Goal: Task Accomplishment & Management: Complete application form

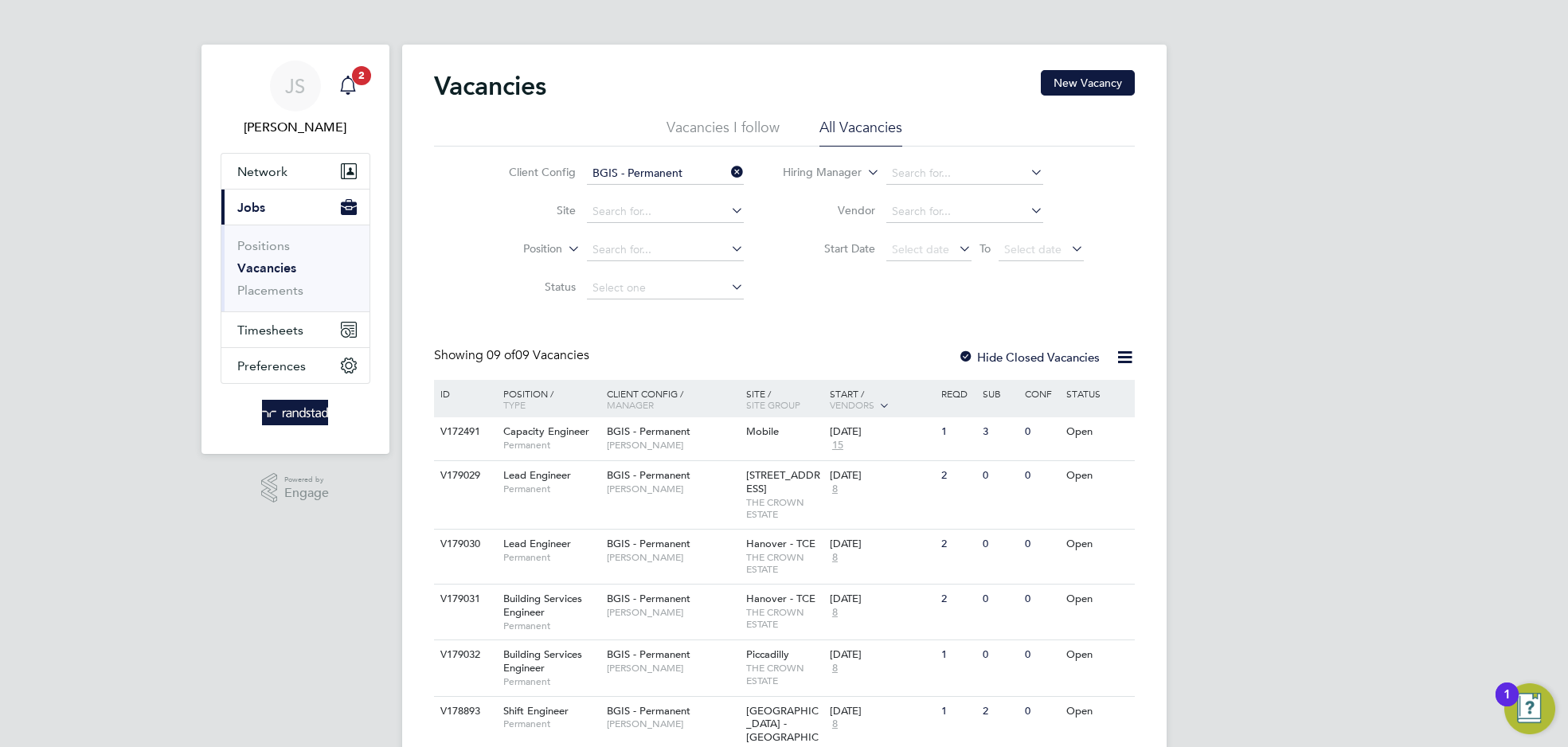
click at [356, 72] on span "2" at bounding box center [361, 75] width 19 height 19
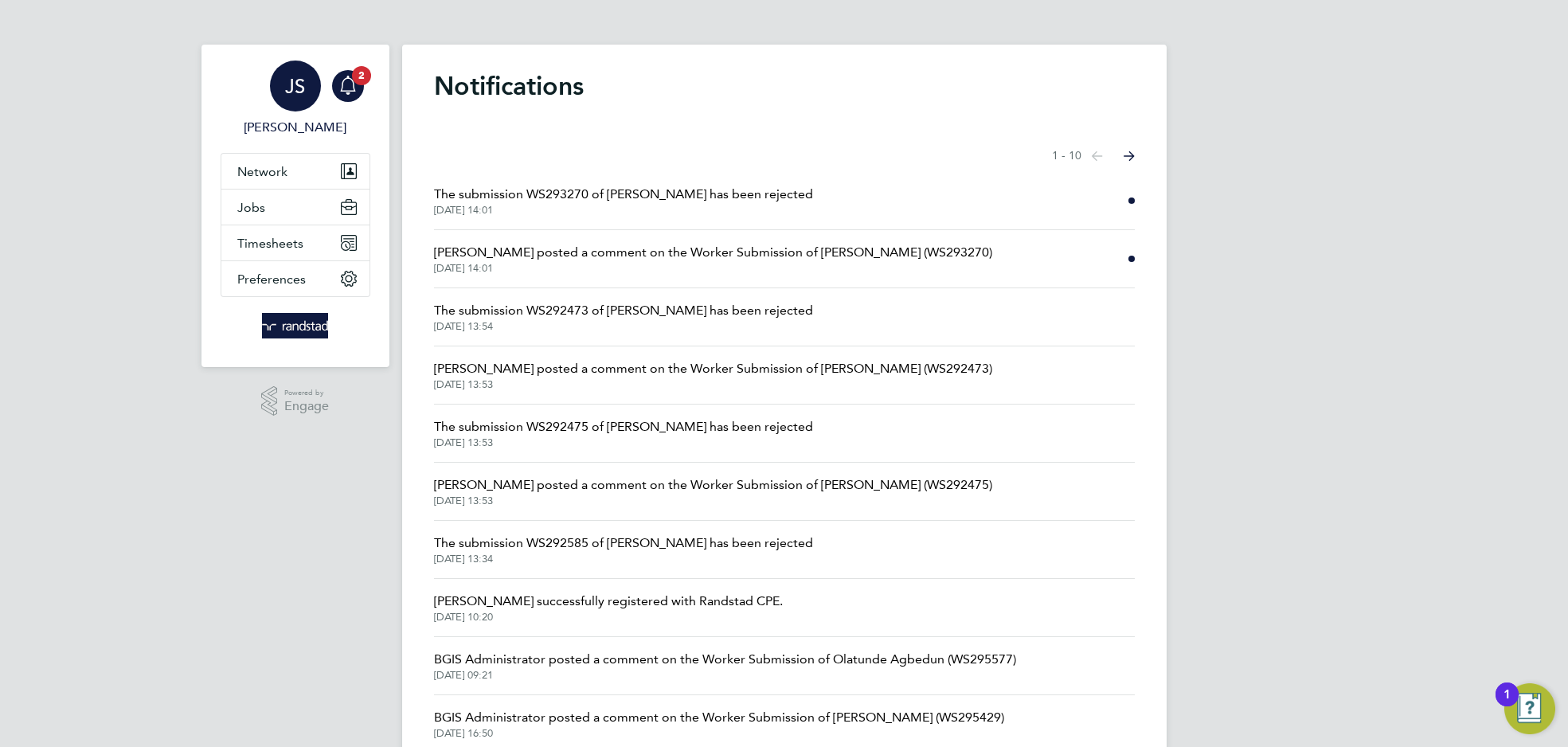
click at [368, 85] on app-nav-user-info "JS [PERSON_NAME] Notifications 2" at bounding box center [295, 99] width 150 height 108
click at [339, 93] on icon "Main navigation" at bounding box center [348, 85] width 19 height 19
click at [276, 203] on button "Jobs" at bounding box center [295, 207] width 148 height 35
click at [316, 201] on button "Jobs" at bounding box center [295, 207] width 148 height 35
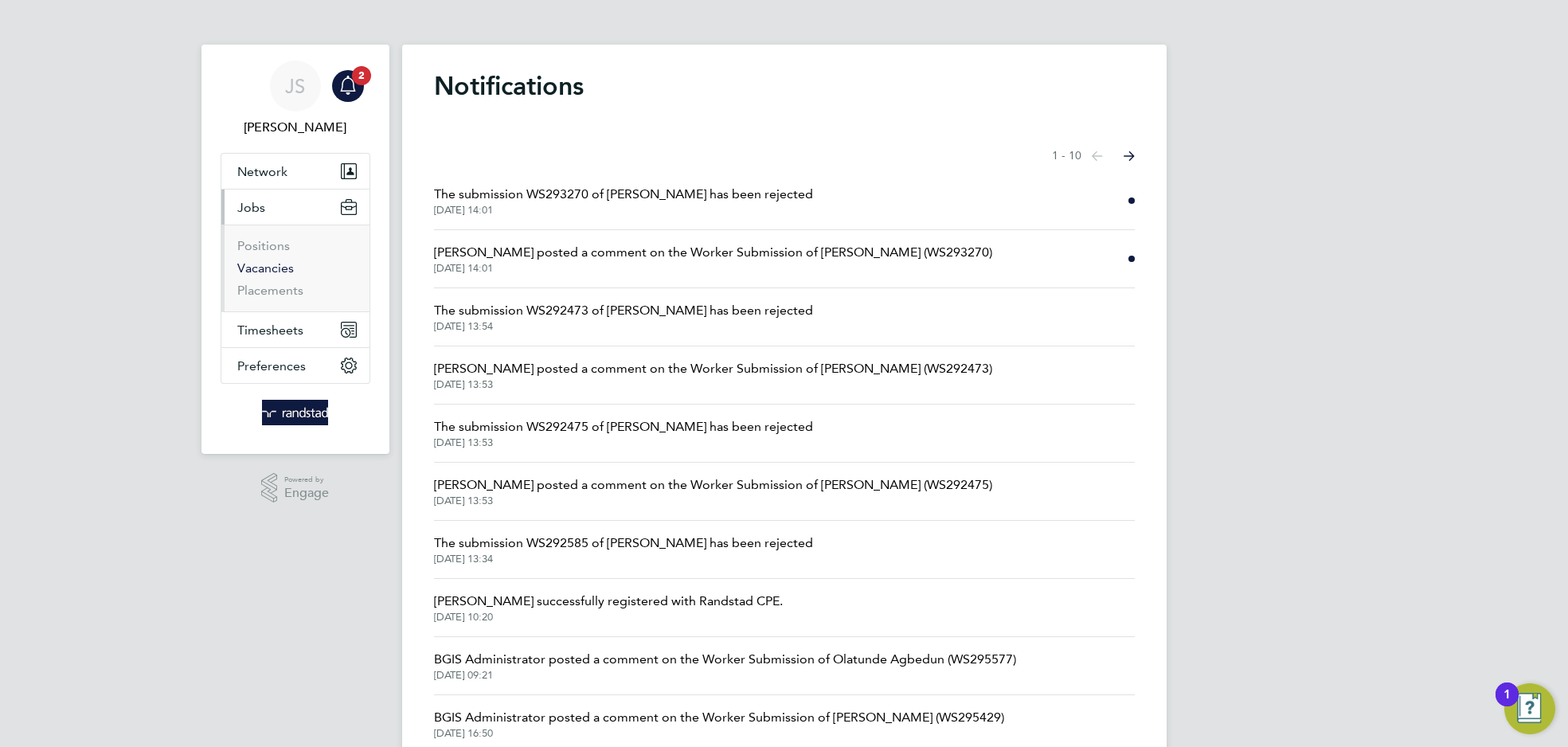
click at [285, 270] on link "Vacancies" at bounding box center [265, 268] width 57 height 15
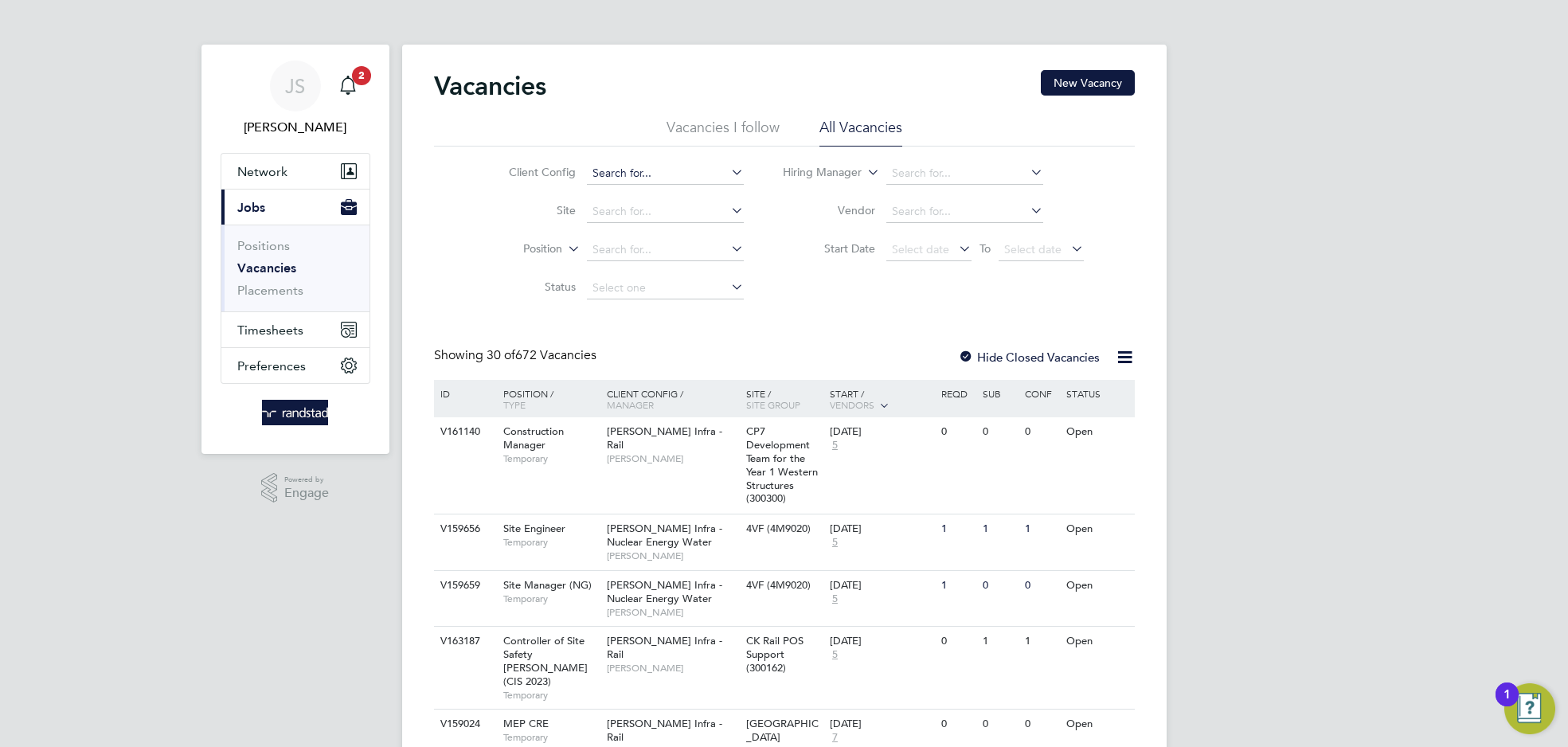
click at [641, 176] on input at bounding box center [665, 174] width 157 height 22
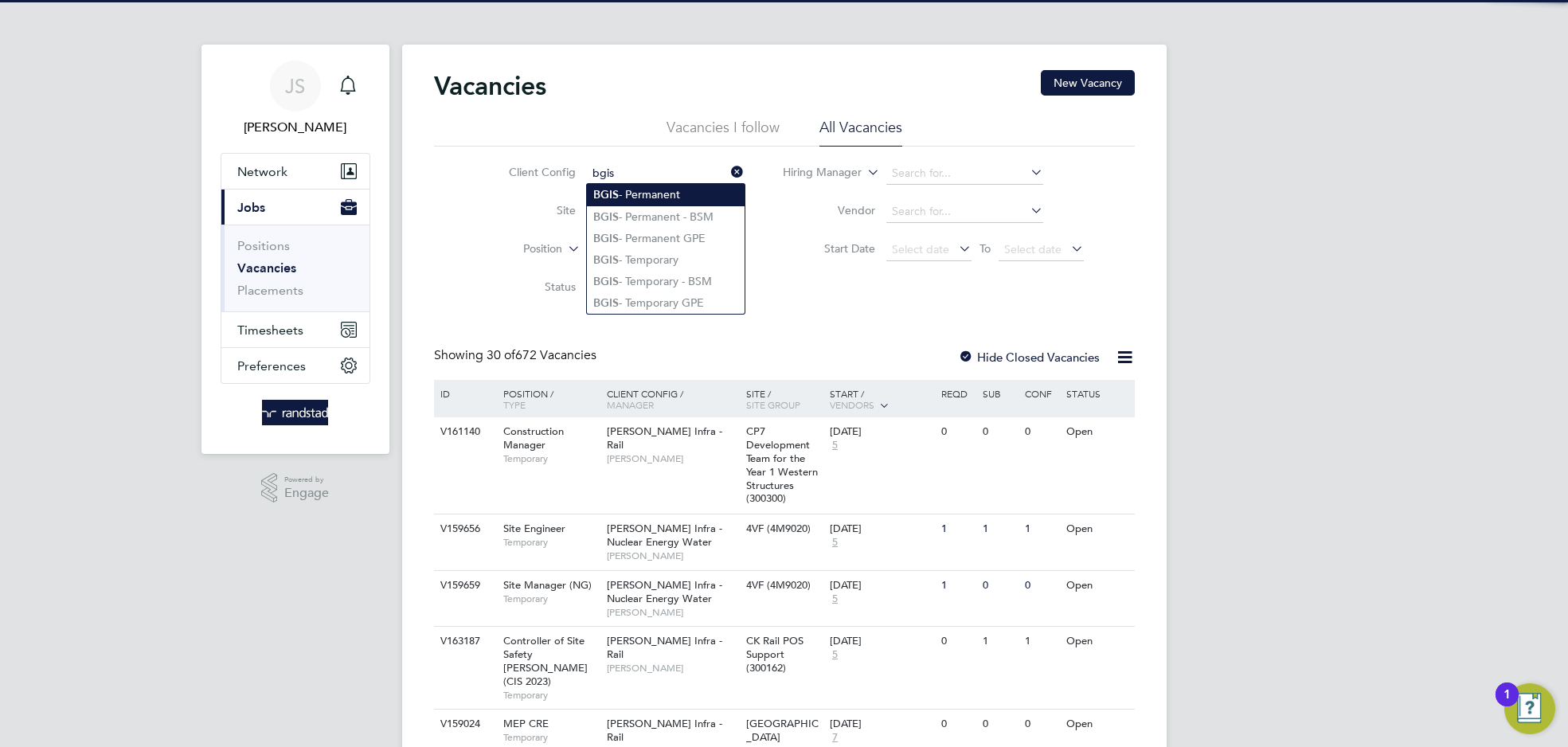
click at [656, 186] on li "BGIS - Permanent" at bounding box center [666, 194] width 158 height 21
type input "BGIS - Permanent"
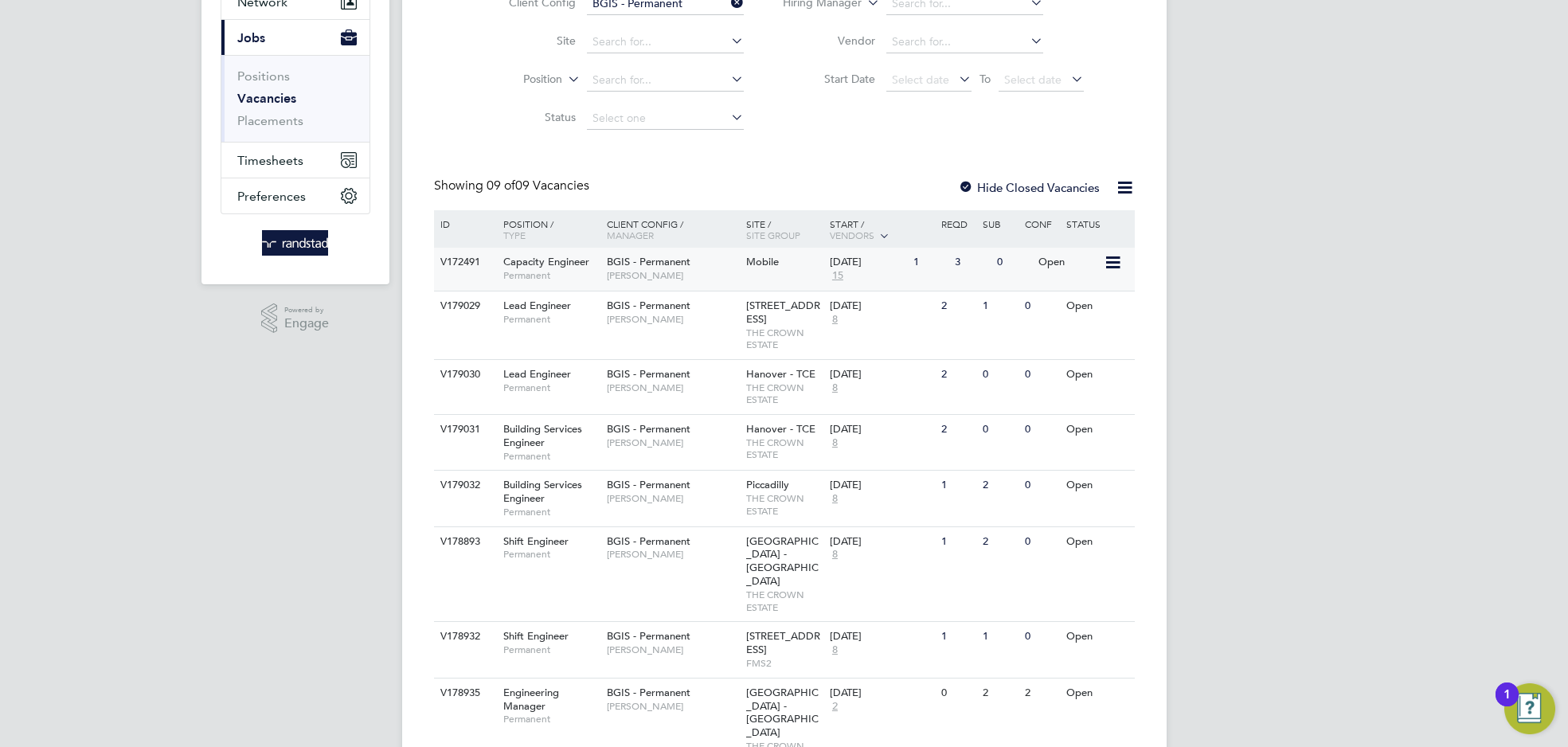
scroll to position [267, 0]
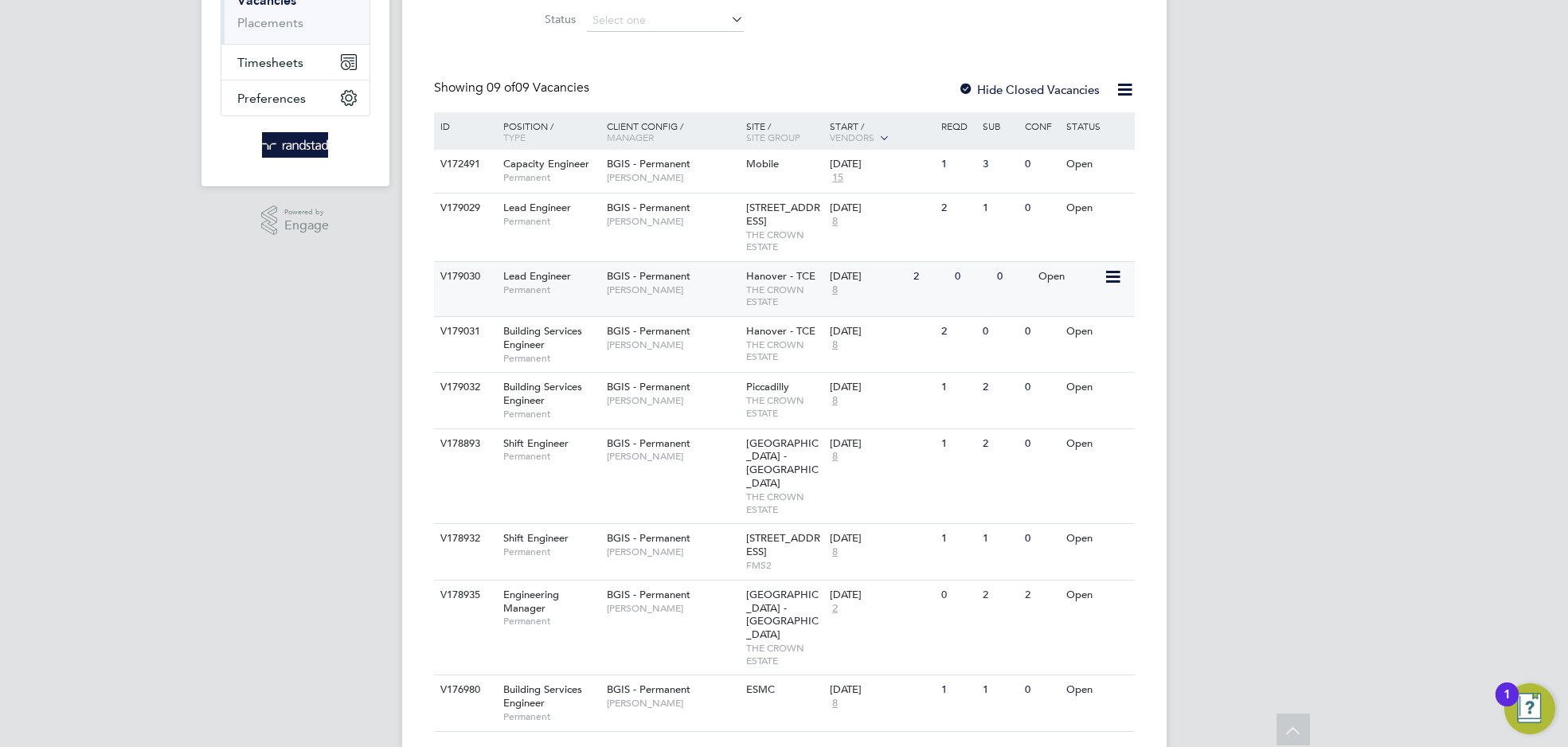
click at [666, 278] on div "BGIS - Permanent Alastair Rutherford" at bounding box center [672, 282] width 140 height 41
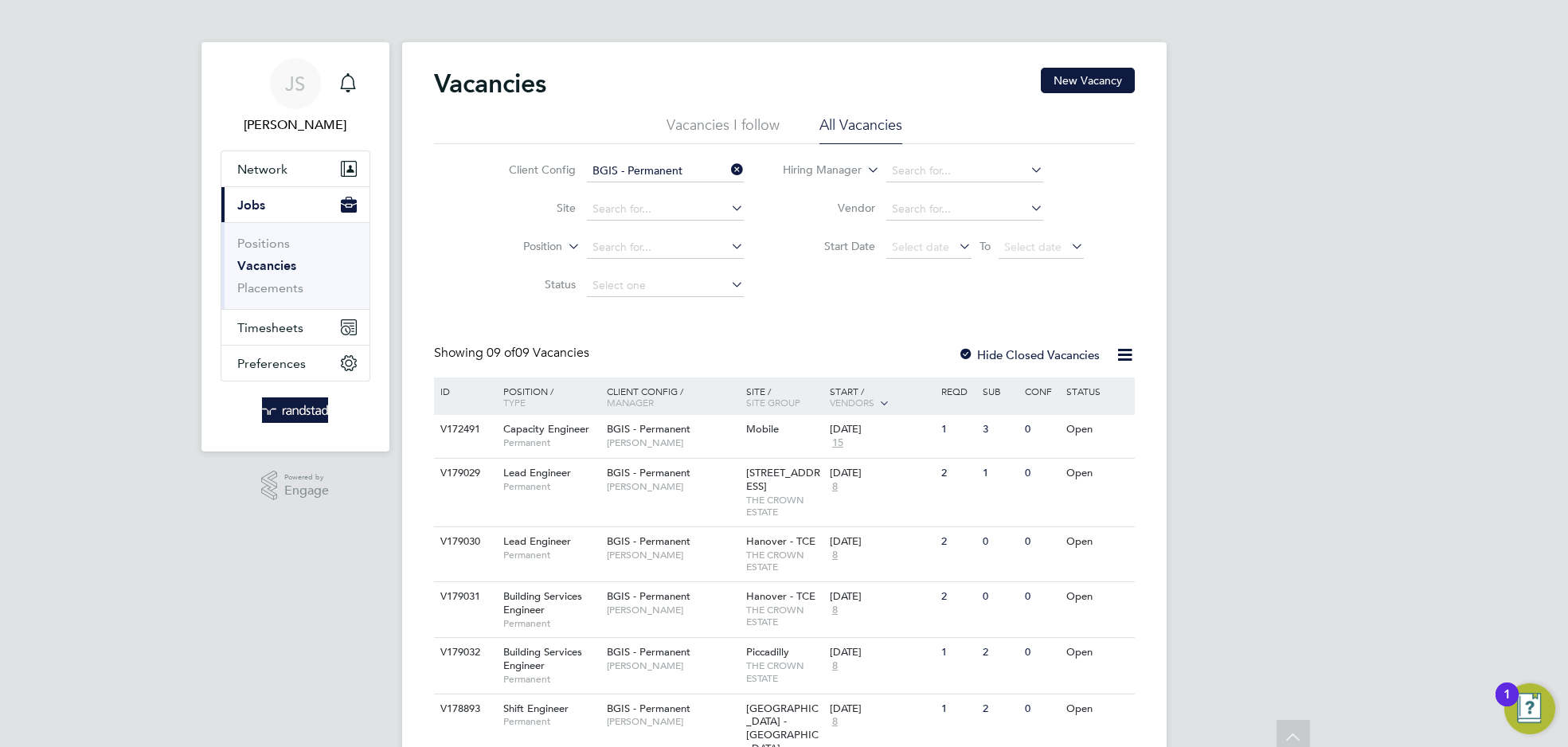
scroll to position [0, 0]
click at [680, 170] on input "BGIS - Permanent" at bounding box center [665, 174] width 157 height 22
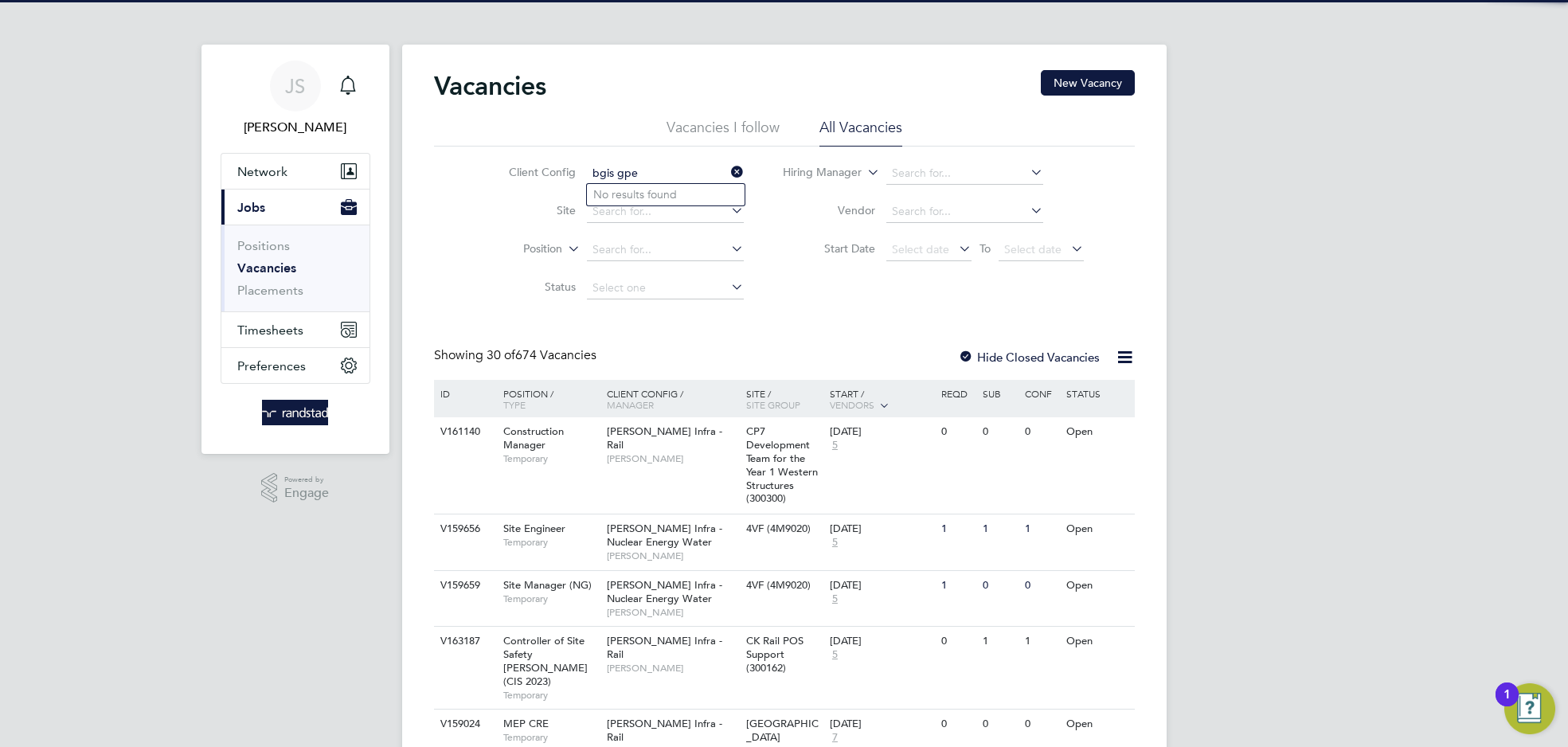
click at [652, 170] on input "bgis gpe" at bounding box center [665, 174] width 157 height 22
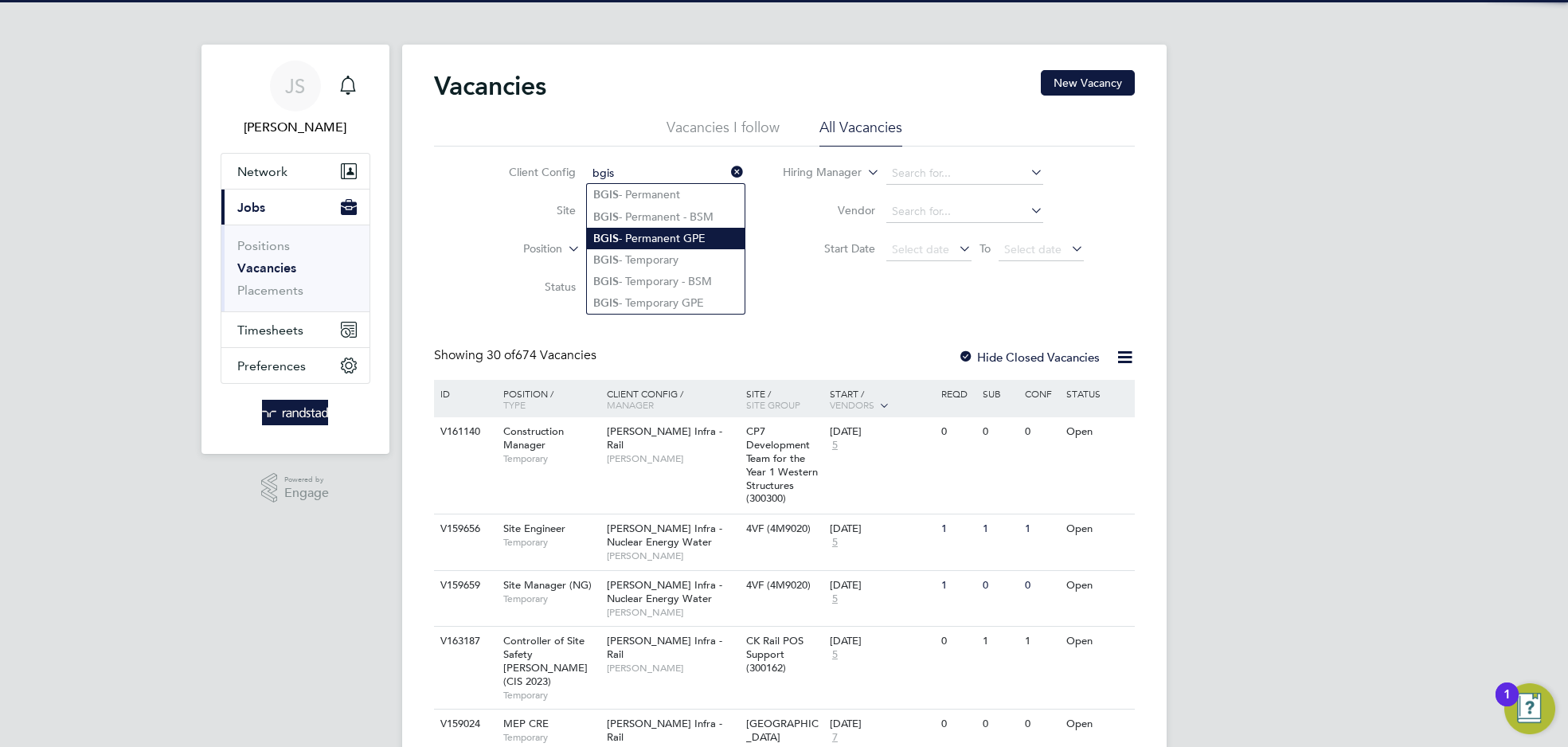
click at [657, 237] on li "BGIS - Permanent GPE" at bounding box center [666, 238] width 158 height 21
type input "BGIS - Permanent GPE"
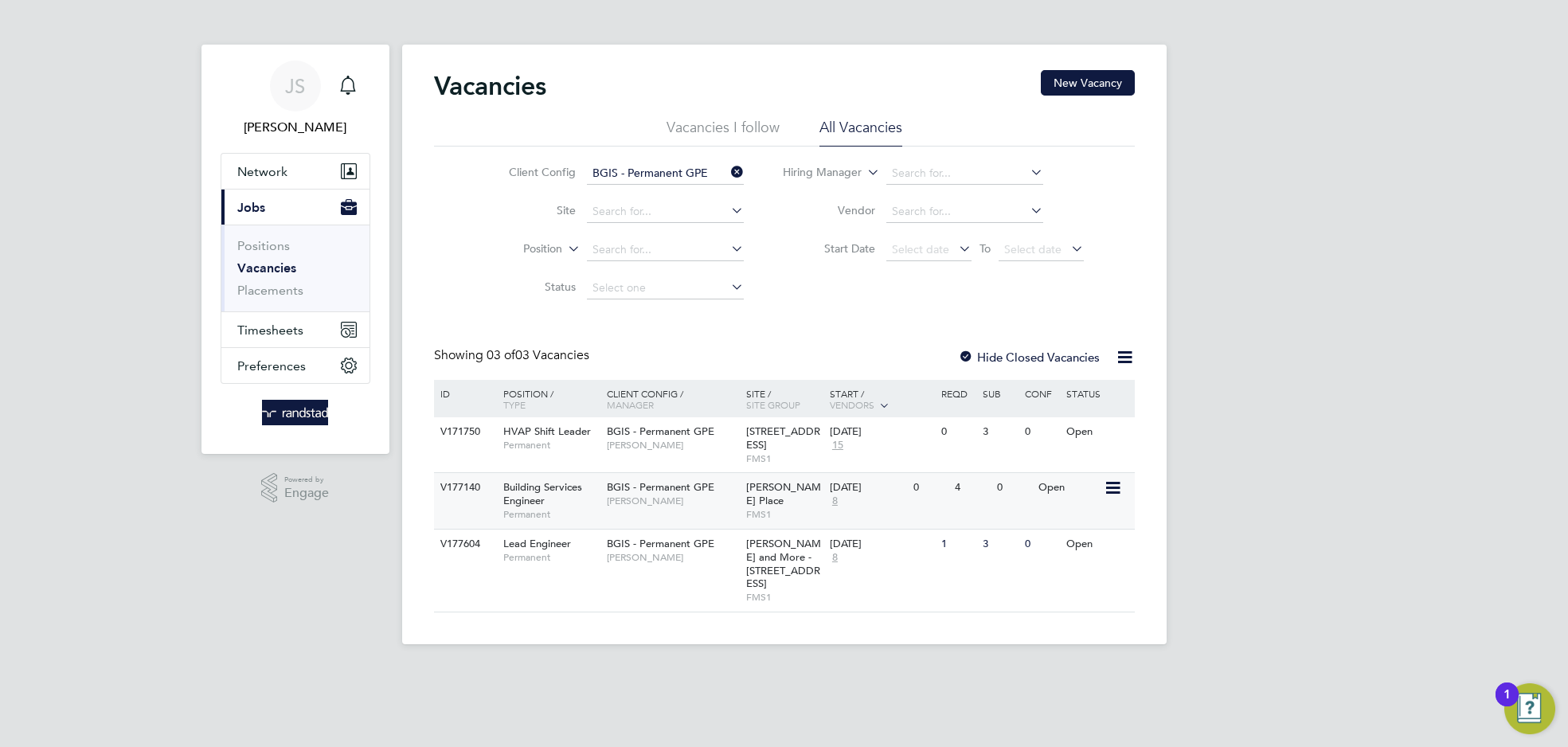
click at [561, 494] on div "Building Services Engineer Permanent" at bounding box center [547, 501] width 111 height 55
click at [581, 504] on div "Building Services Engineer Permanent" at bounding box center [547, 501] width 111 height 55
click at [569, 487] on span "Building Services Engineer" at bounding box center [543, 493] width 79 height 27
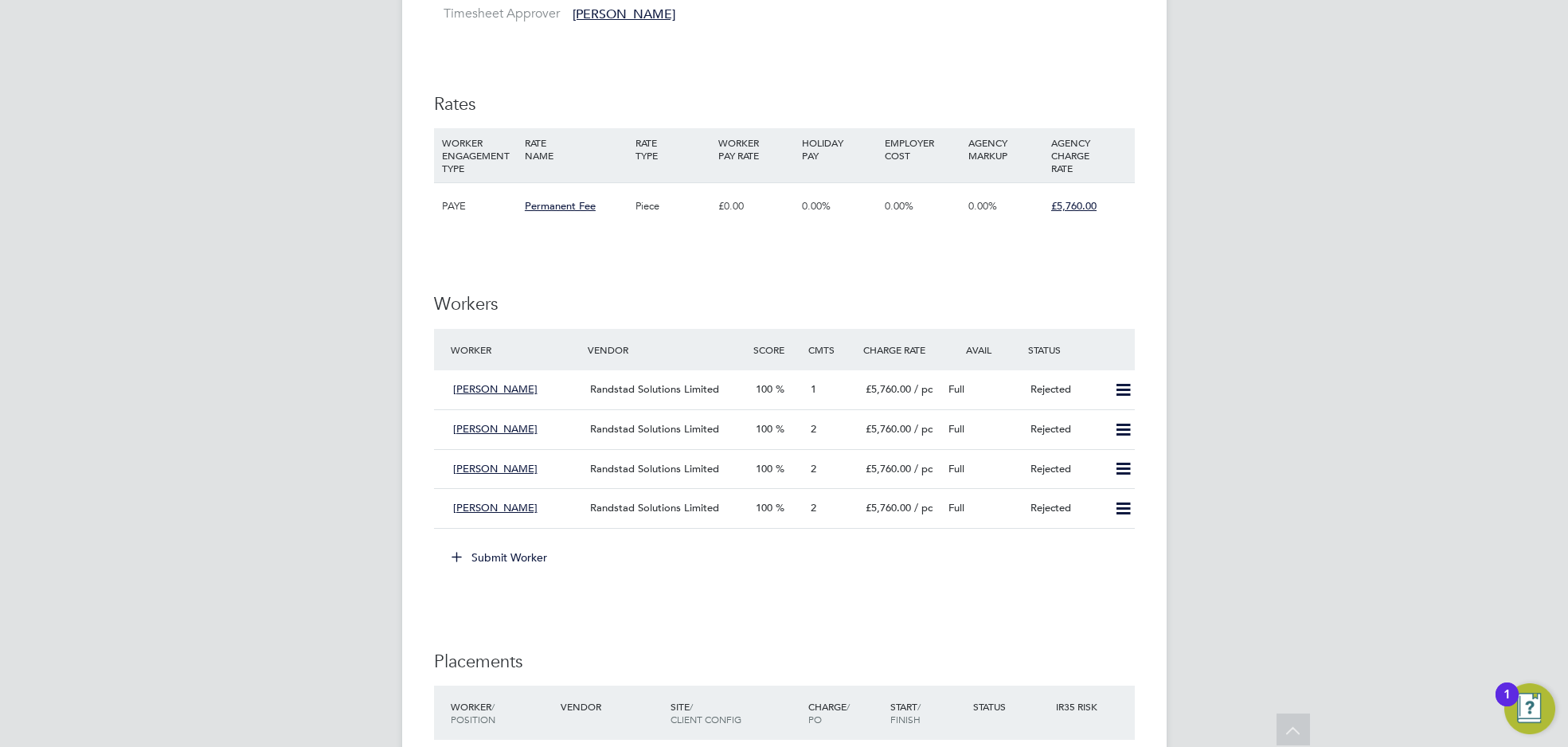
click at [460, 553] on icon at bounding box center [457, 556] width 12 height 12
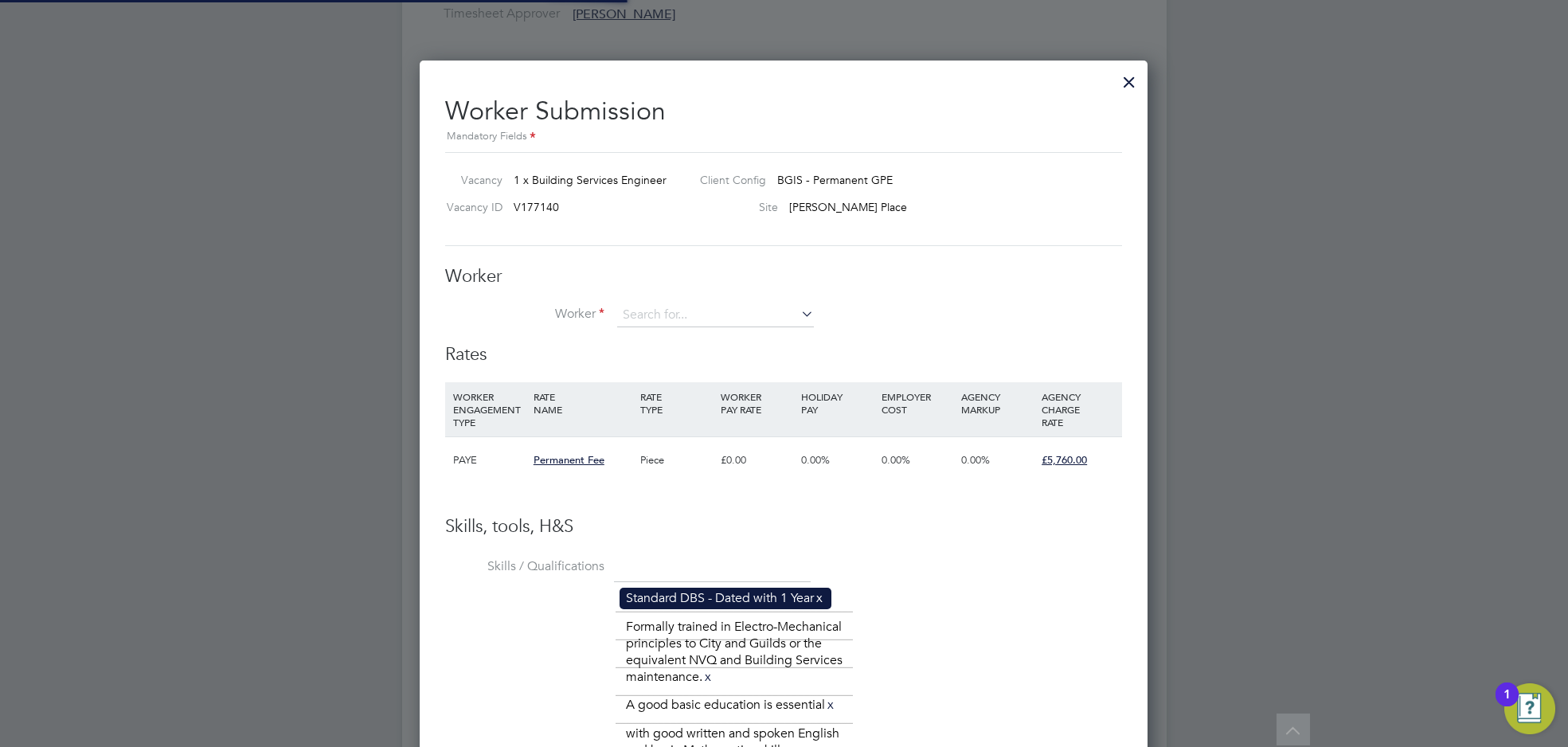
scroll to position [23, 414]
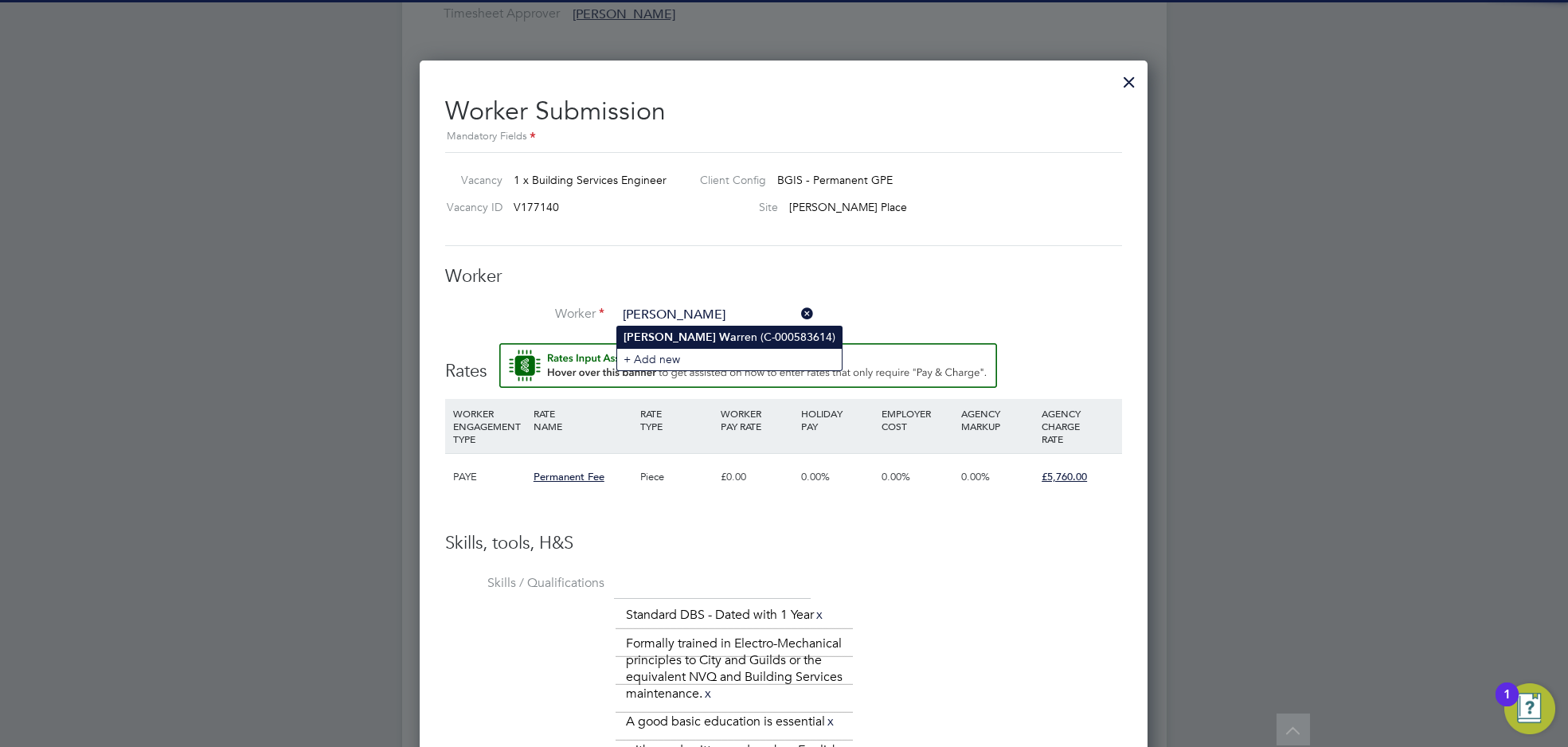
click at [683, 339] on li "Neil Wa rren (C-000583614)" at bounding box center [729, 336] width 225 height 21
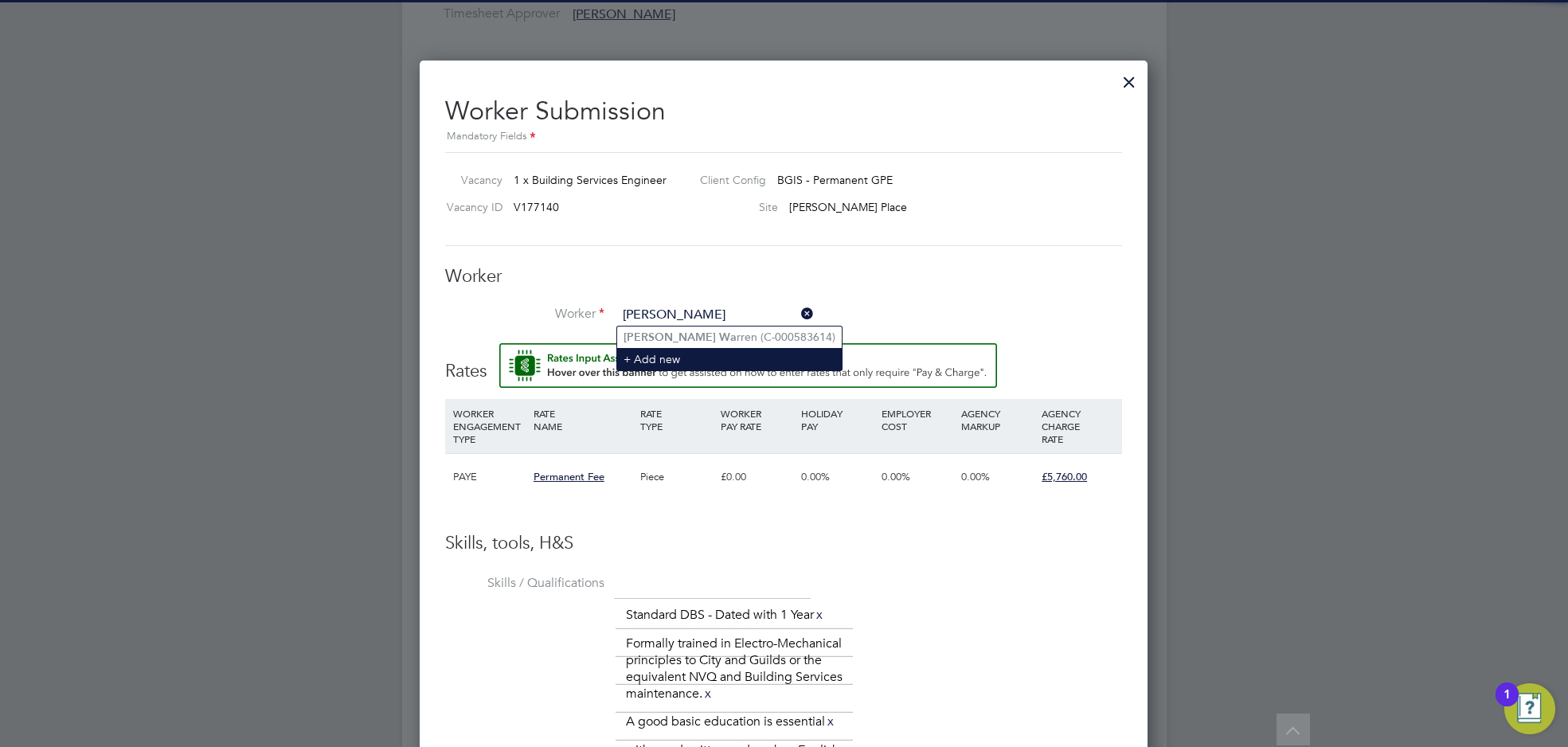
type input "Neil Warren (C-000583614)"
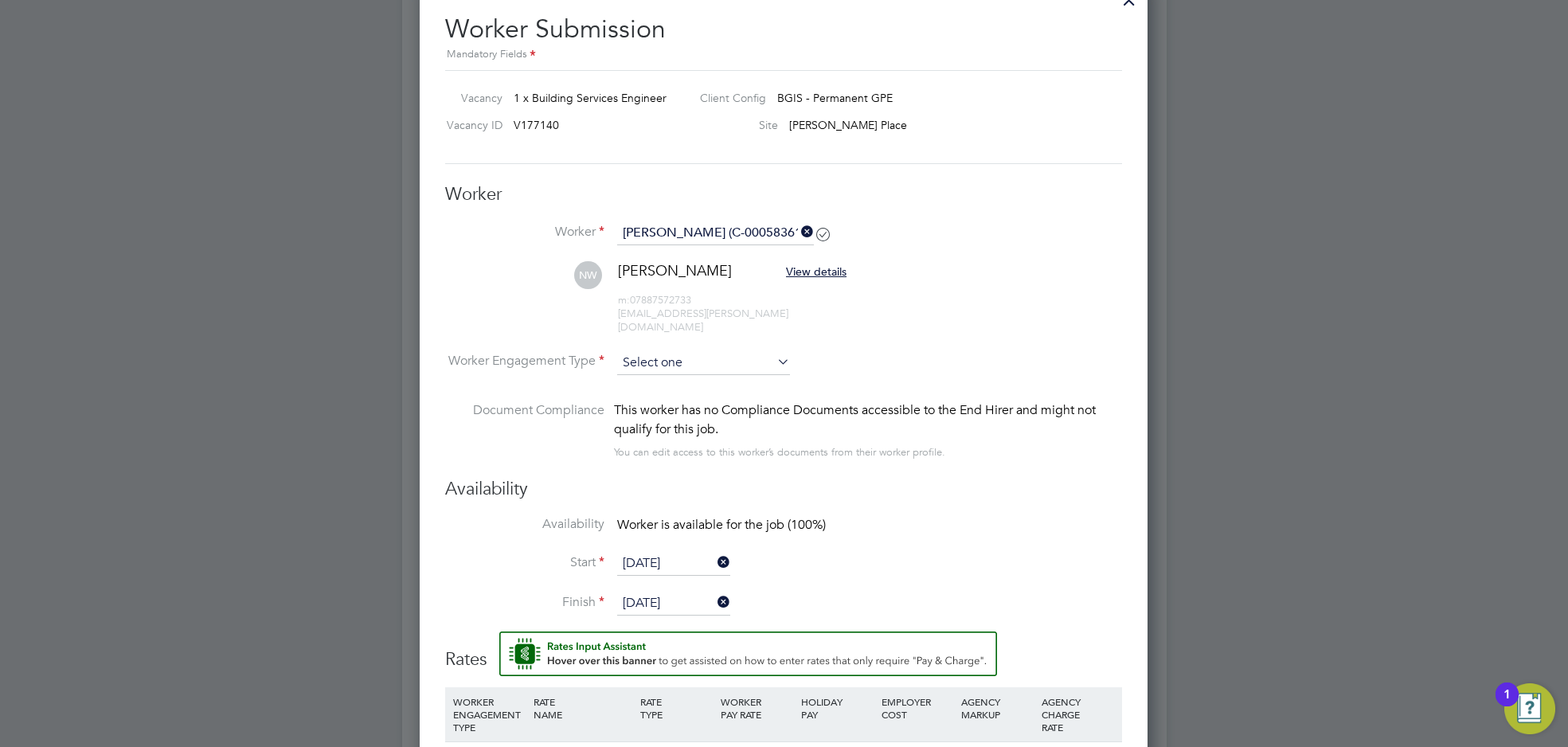
click at [722, 351] on input at bounding box center [704, 363] width 173 height 24
click at [711, 391] on li "PAYE" at bounding box center [704, 390] width 174 height 21
type input "PAYE"
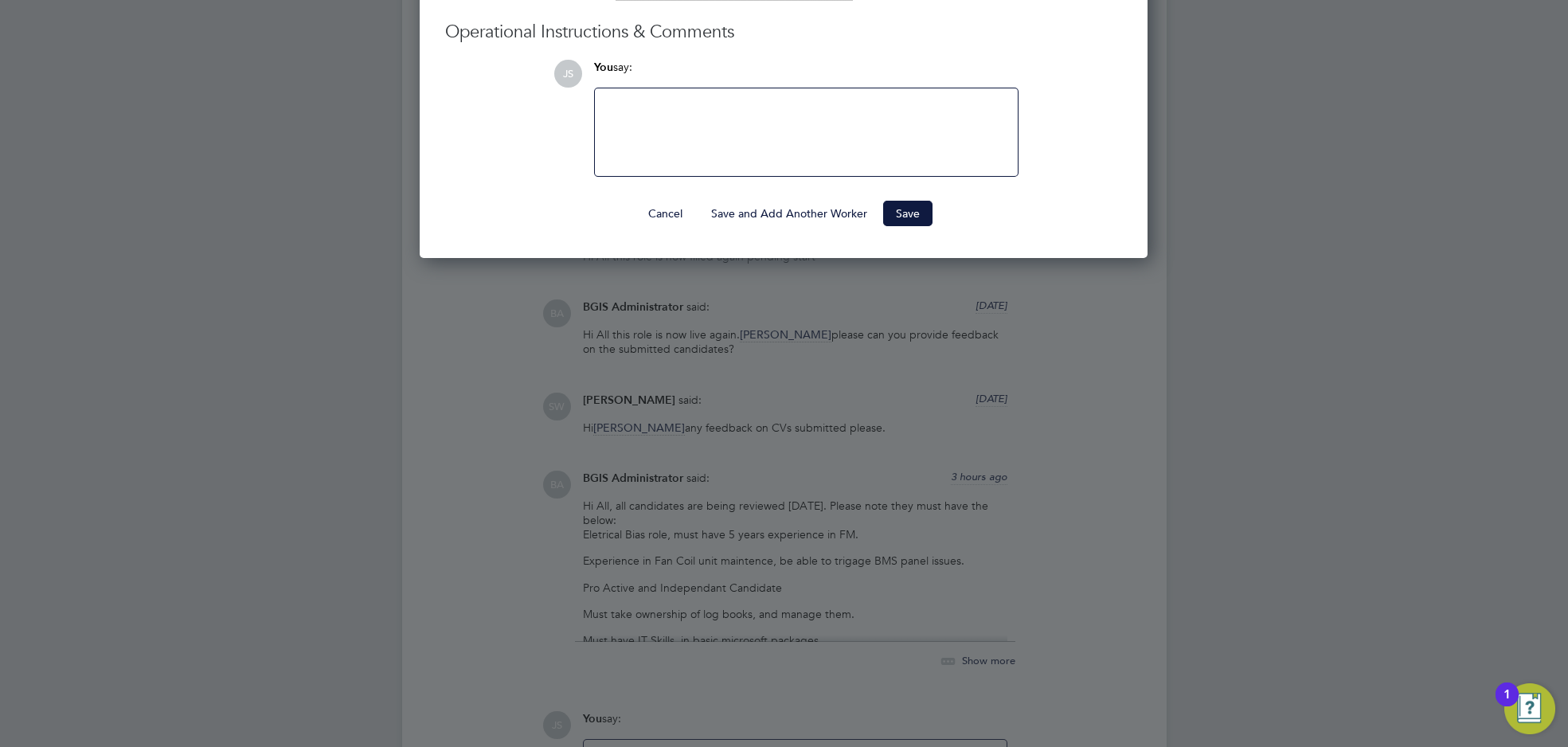
click at [909, 201] on button "Save" at bounding box center [908, 214] width 50 height 26
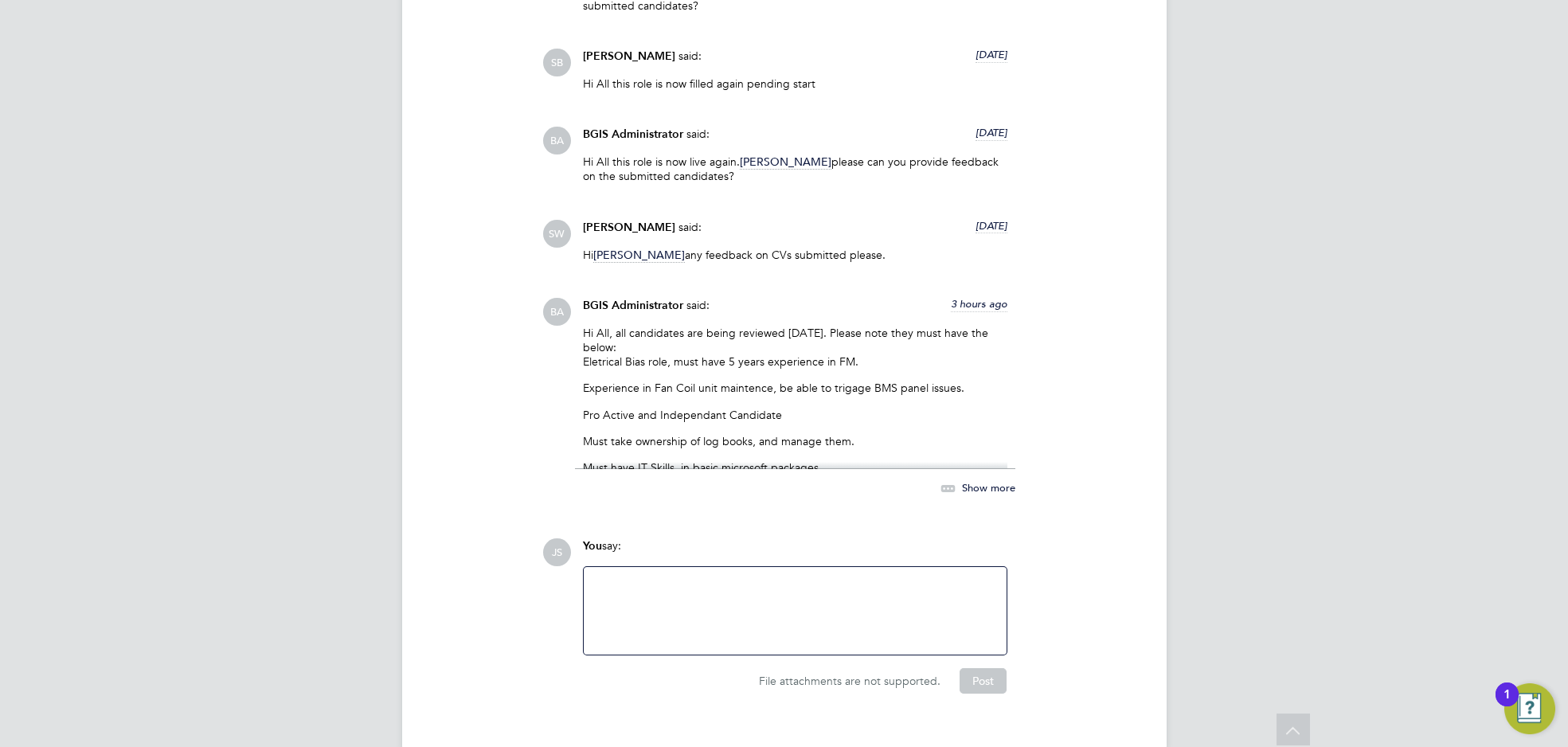
click at [792, 380] on p "Experience in Fan Coil unit maintence, be able to trigage BMS panel issues." at bounding box center [795, 388] width 424 height 15
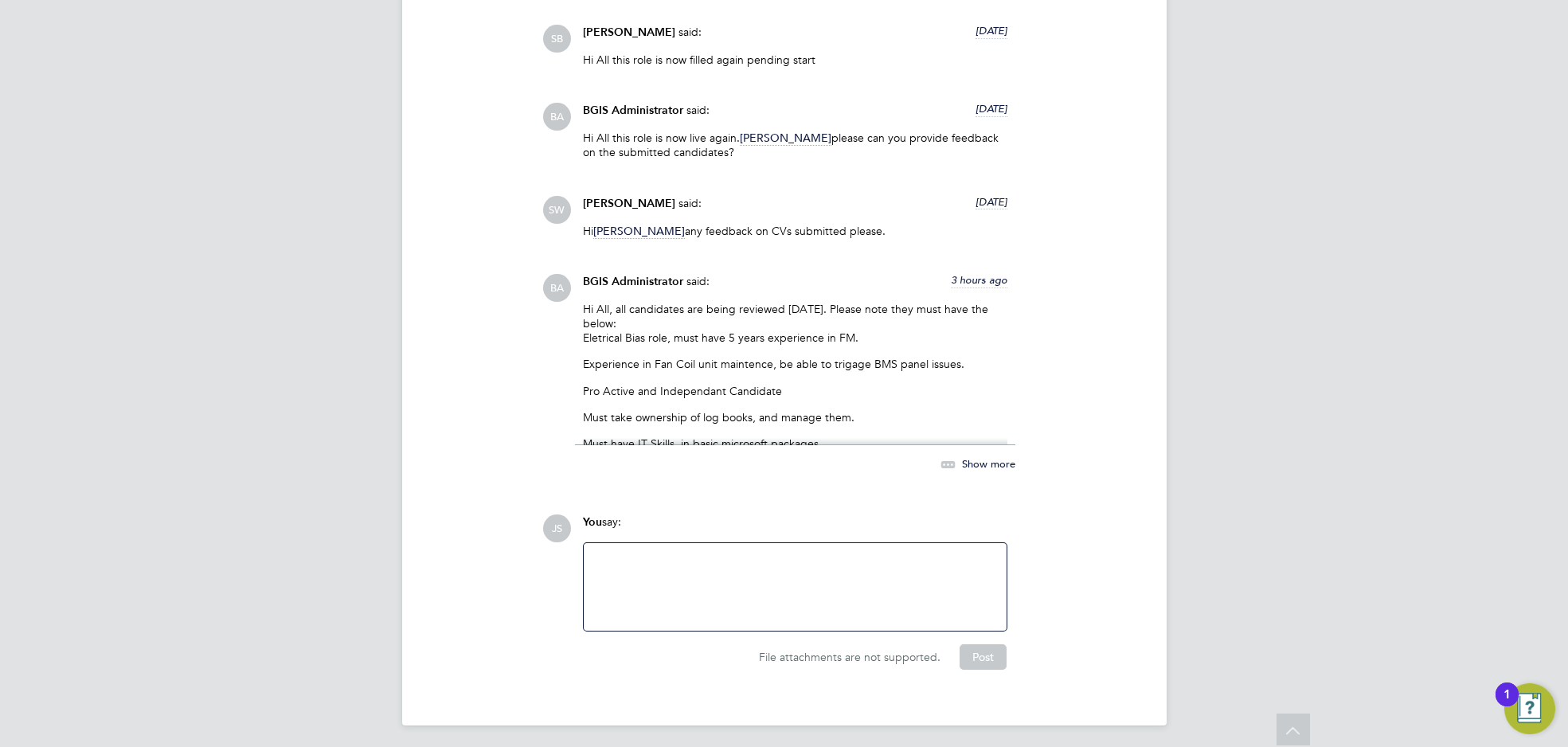
click at [851, 428] on div "Hi All, all candidates are being reviewed today. Please note they must have the…" at bounding box center [795, 374] width 424 height 143
click at [958, 462] on icon at bounding box center [948, 465] width 20 height 20
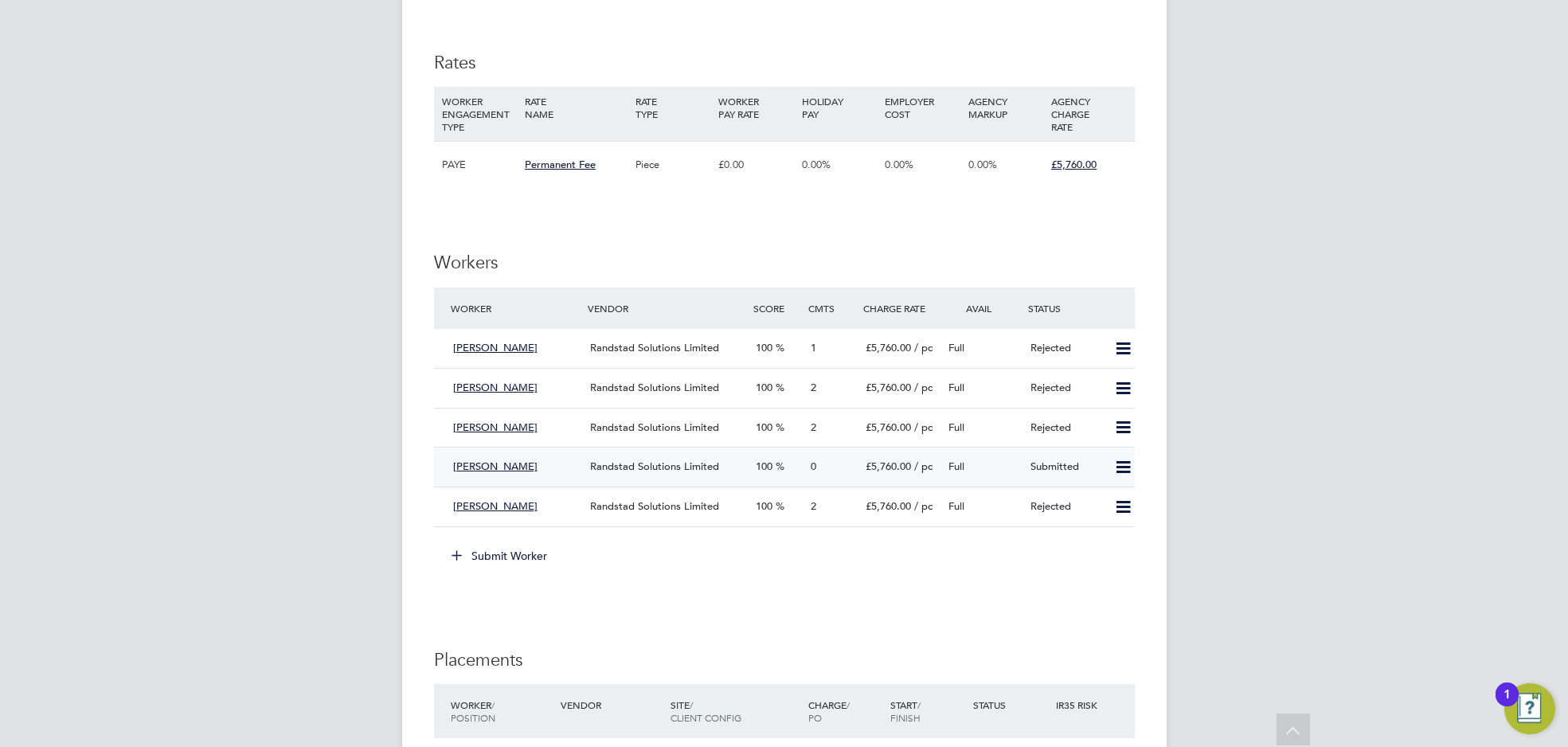
click at [557, 457] on div "[PERSON_NAME]" at bounding box center [515, 467] width 138 height 27
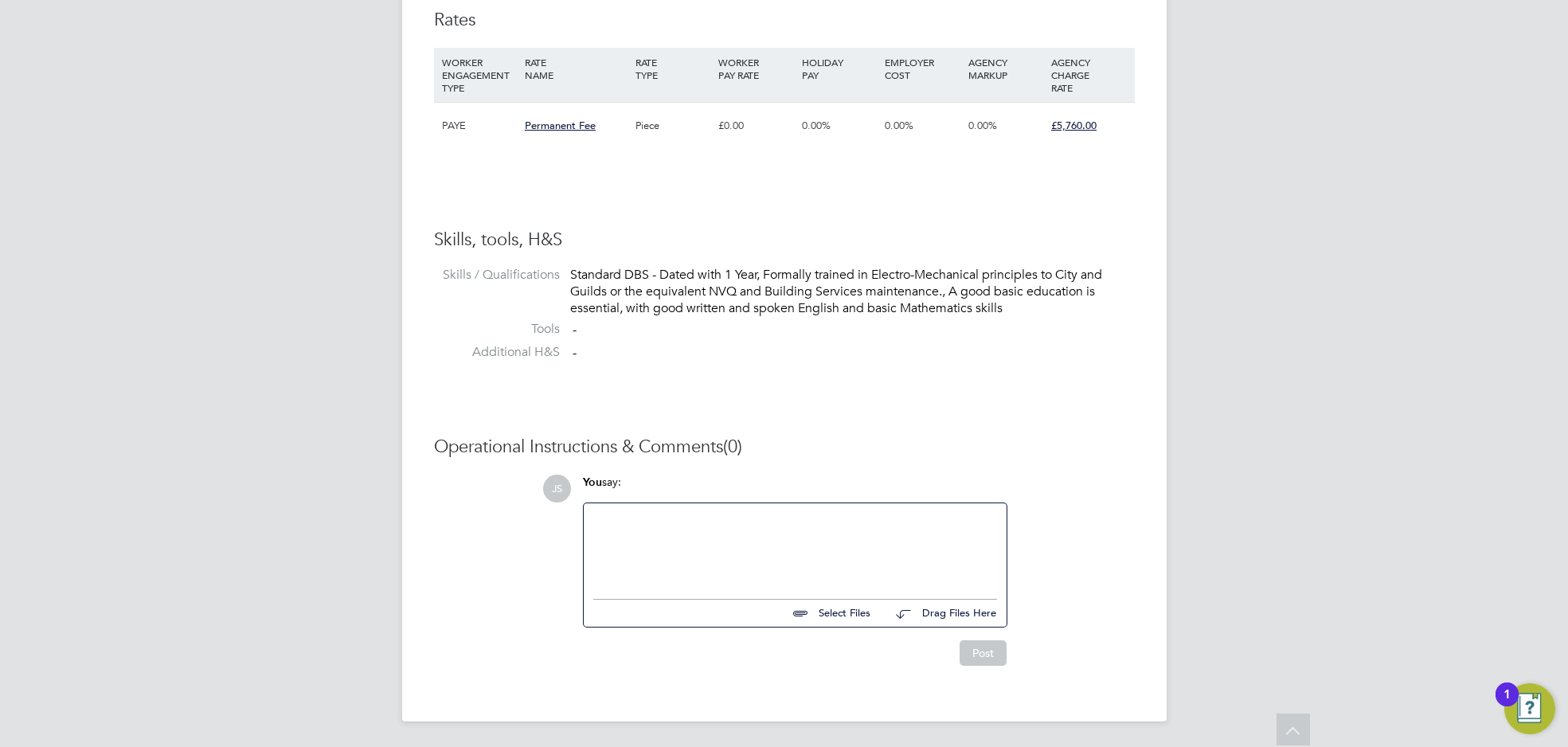
click at [836, 616] on input "file" at bounding box center [877, 611] width 239 height 22
type input "C:\fakepath\Neil Warren - Formatted Resume (3).docx"
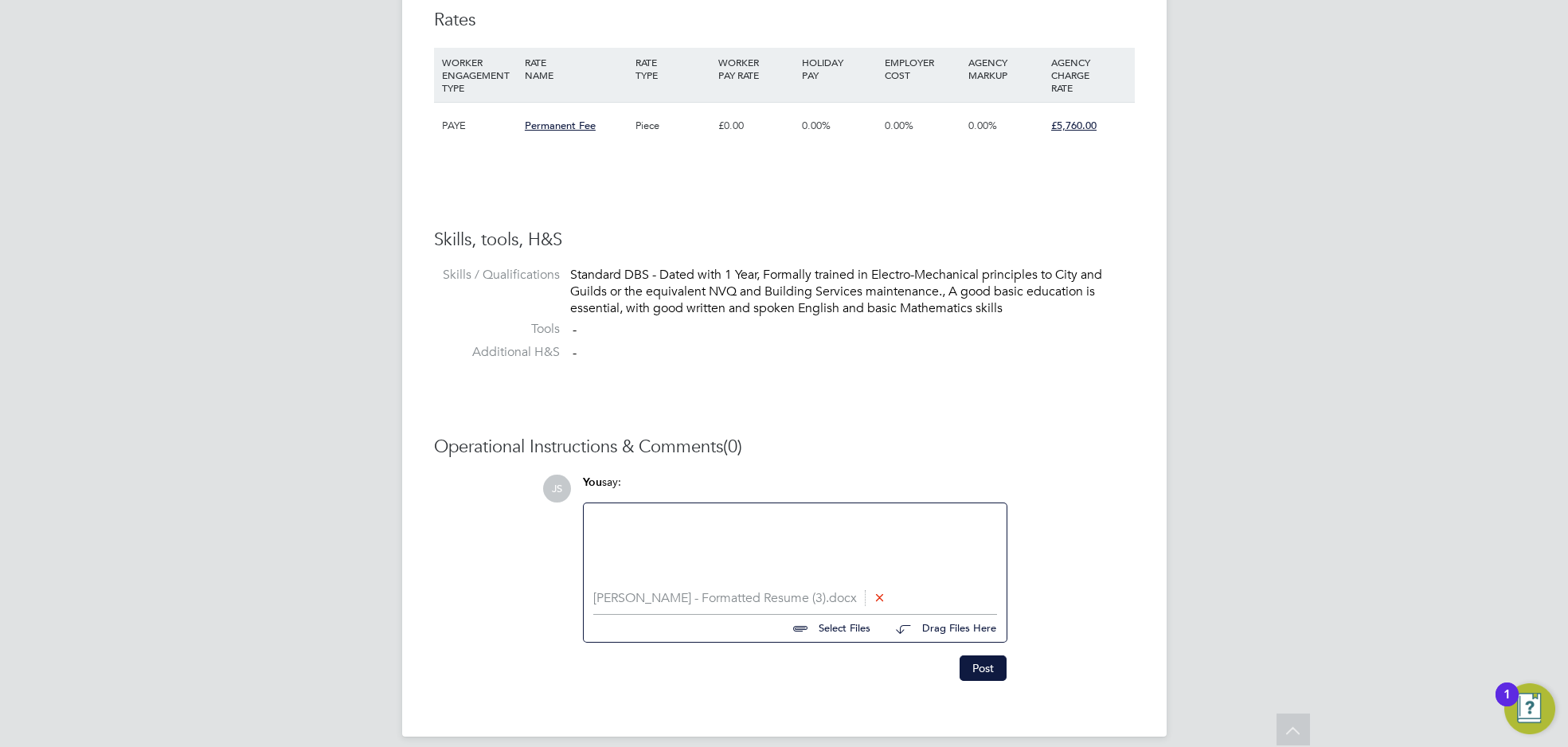
click at [842, 629] on input "file" at bounding box center [877, 626] width 239 height 22
type input "C:\fakepath\Screenshot 2025-08-22 09.51.54.png"
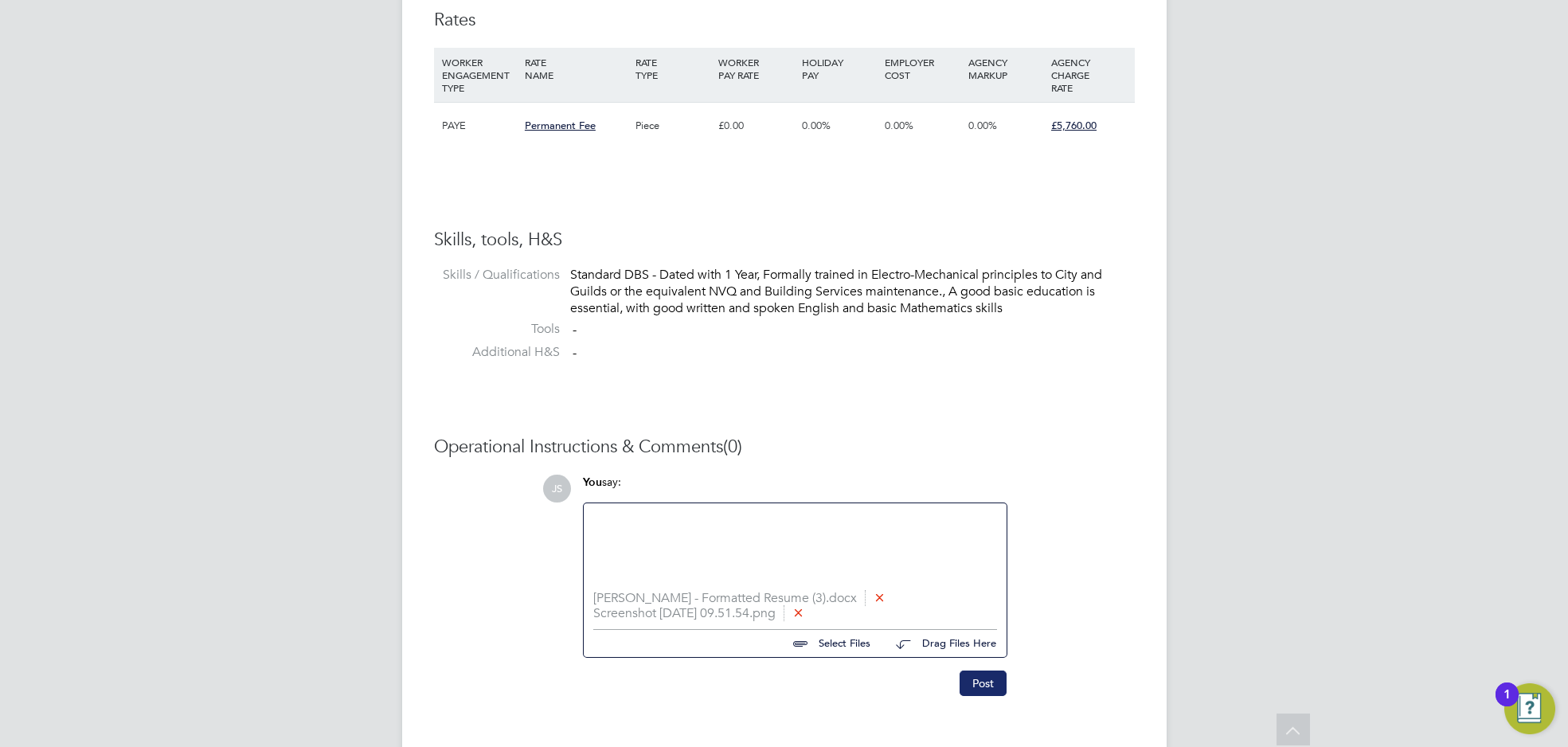
click at [985, 690] on button "Post" at bounding box center [983, 684] width 47 height 26
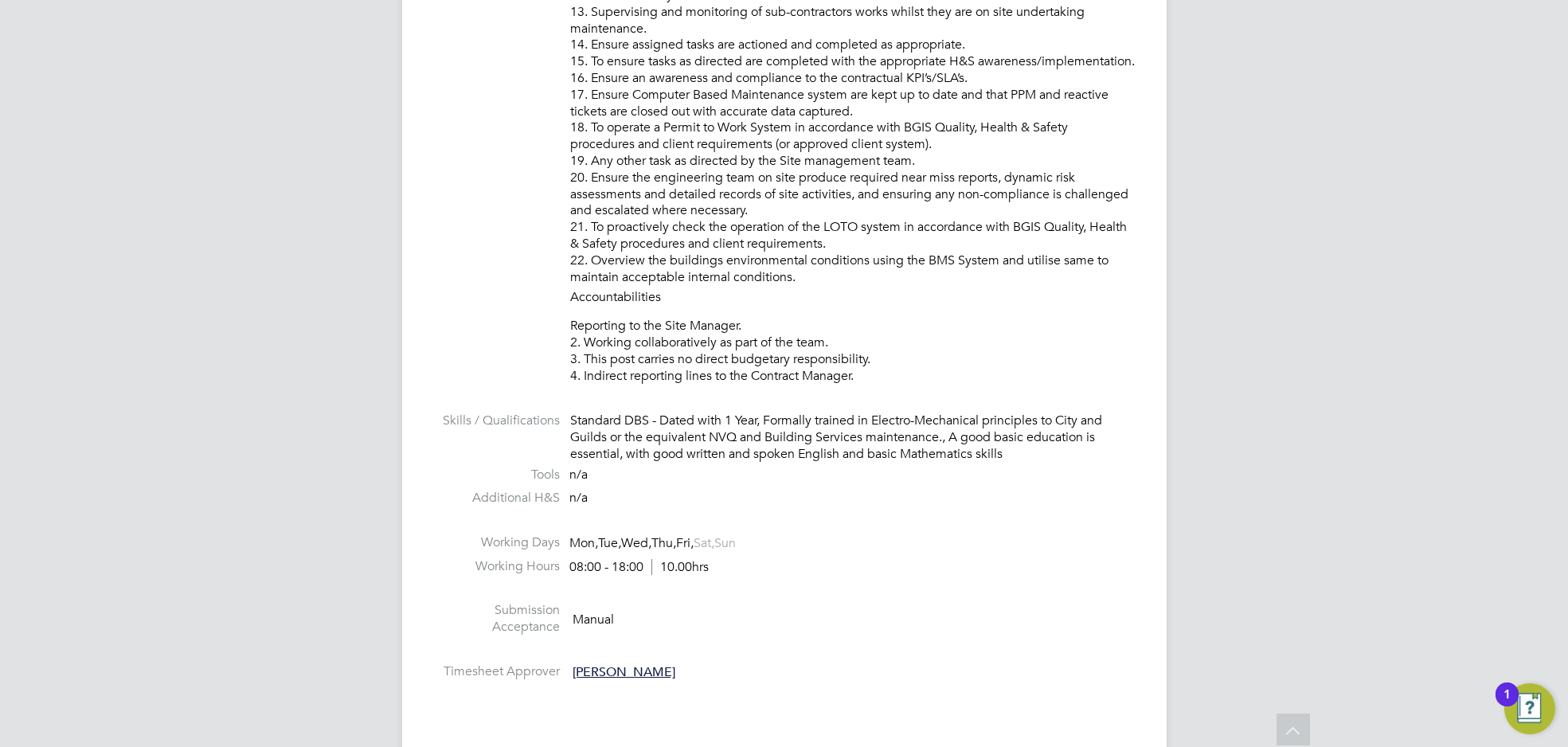
scroll to position [1436, 0]
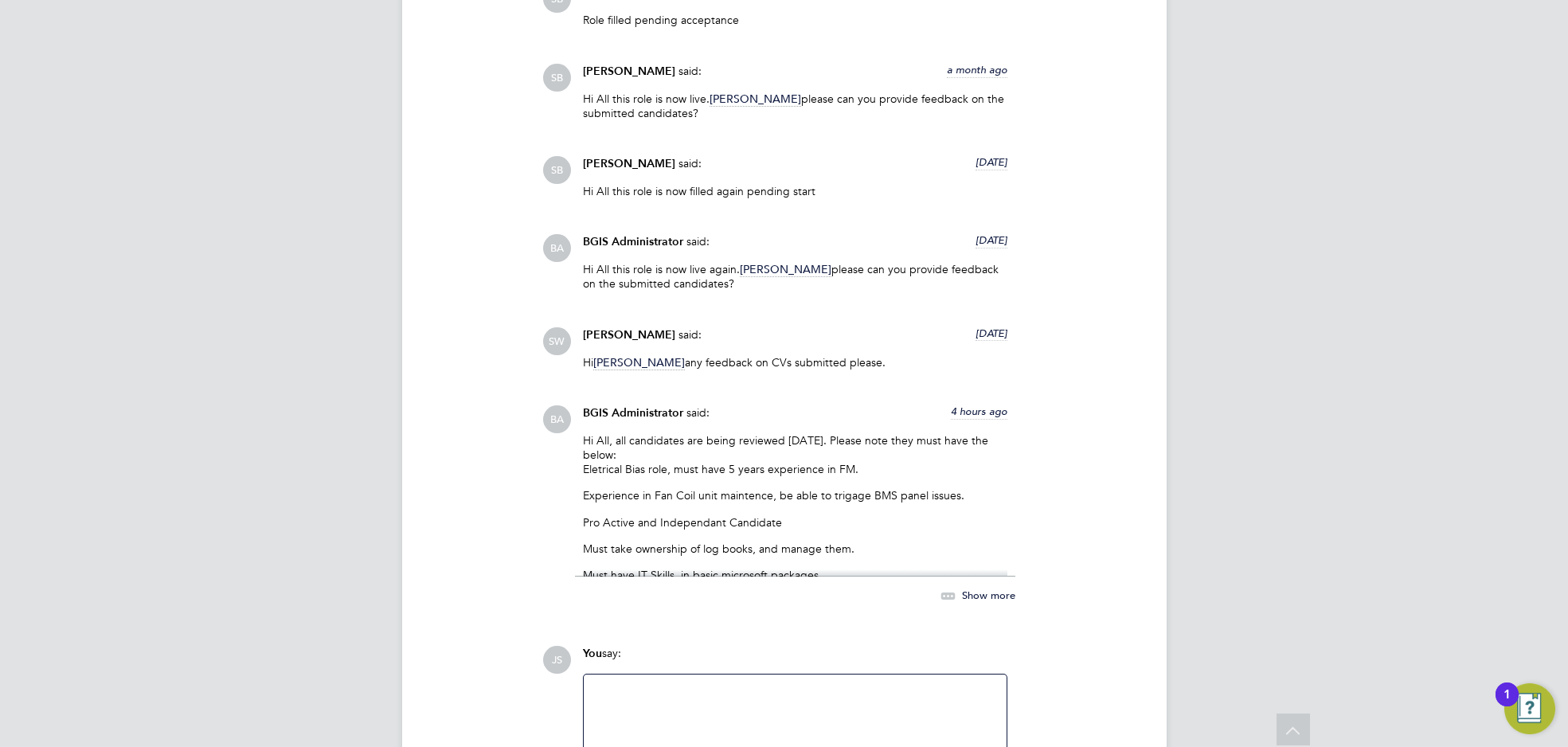
click at [613, 328] on span "[PERSON_NAME]" at bounding box center [629, 334] width 93 height 14
click at [554, 334] on span "SW" at bounding box center [557, 341] width 28 height 28
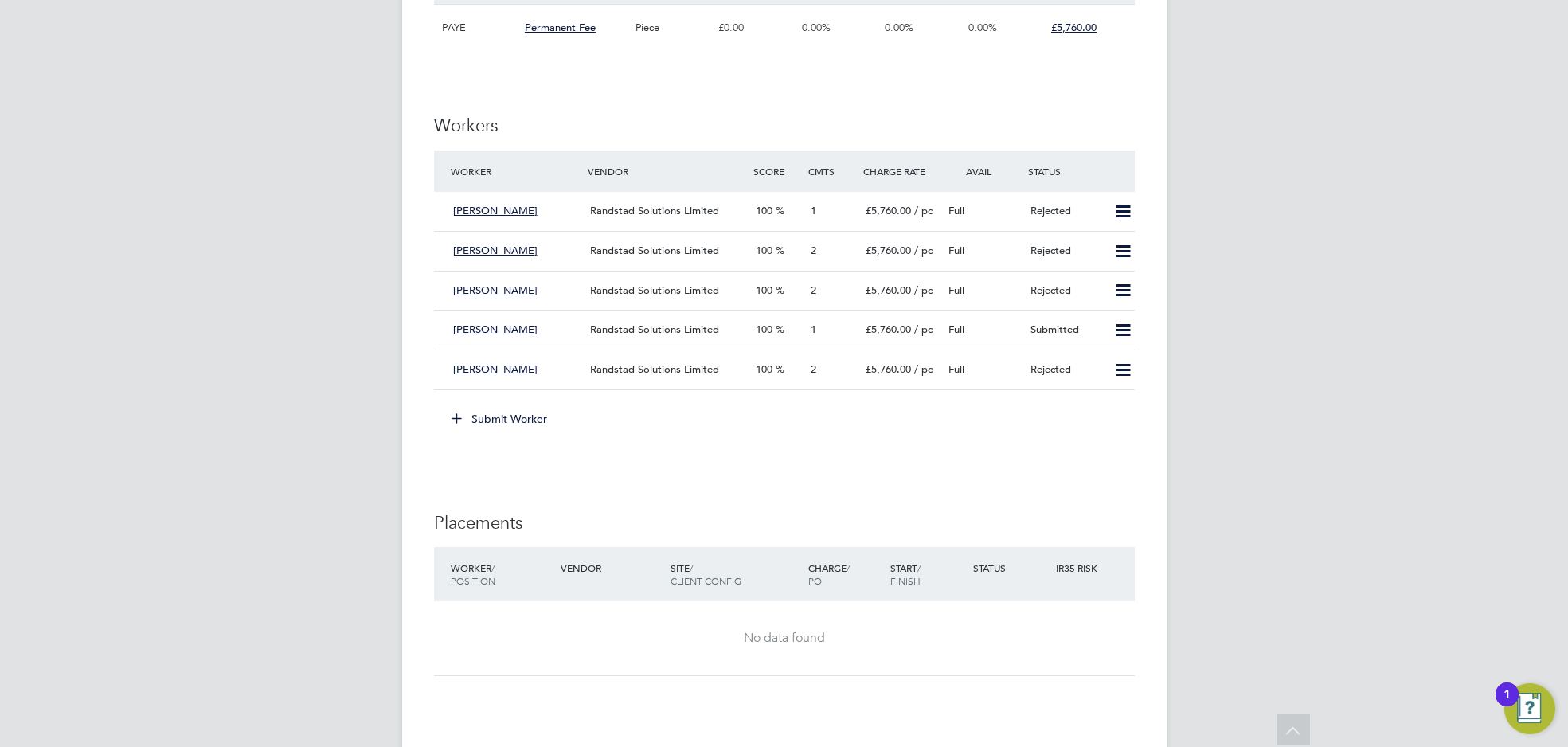
click at [458, 413] on icon at bounding box center [457, 417] width 12 height 12
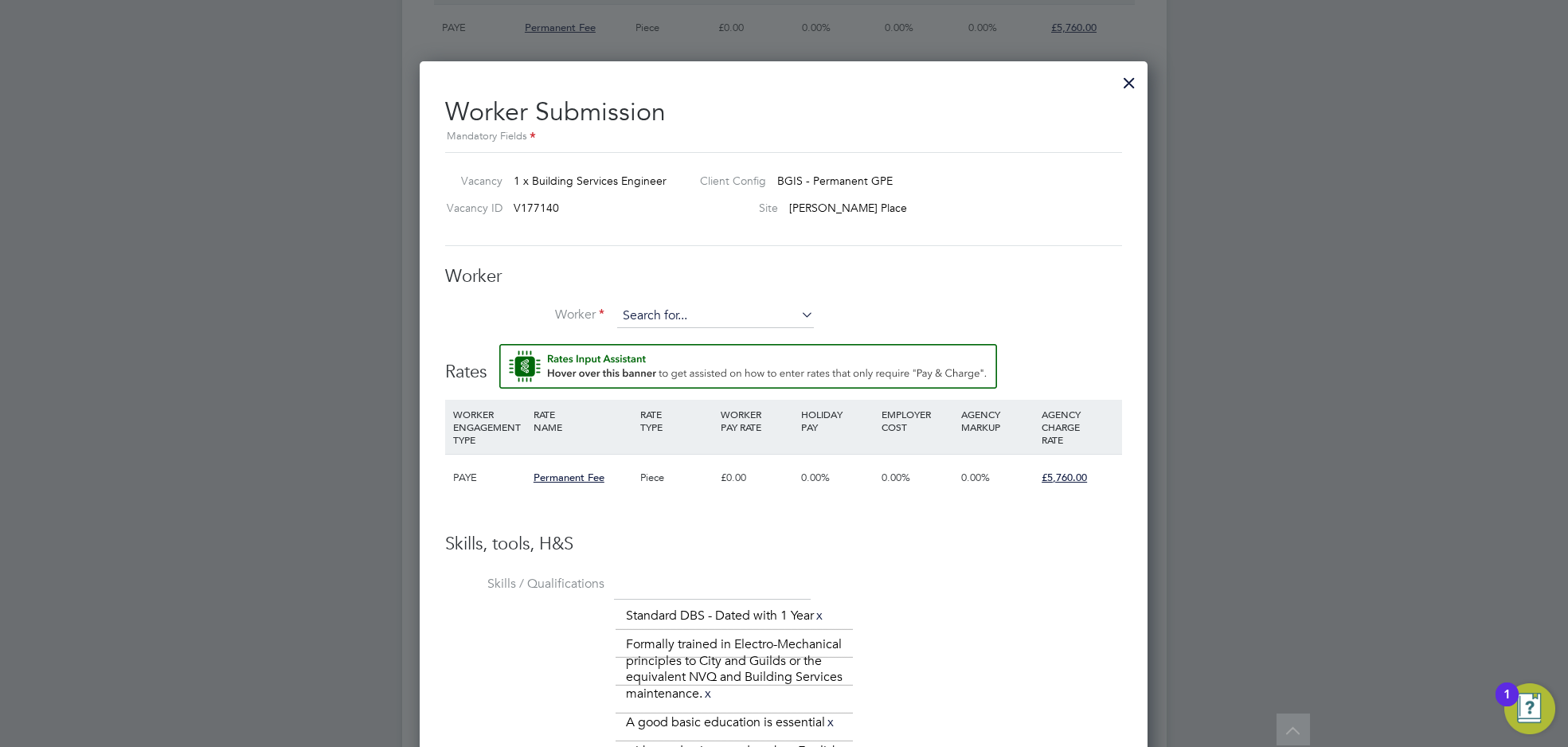
click at [673, 309] on input at bounding box center [716, 316] width 197 height 24
type input "[PERSON_NAME]"
click at [710, 345] on img "Rate Assistant" at bounding box center [749, 367] width 498 height 45
click at [704, 310] on input at bounding box center [716, 316] width 197 height 24
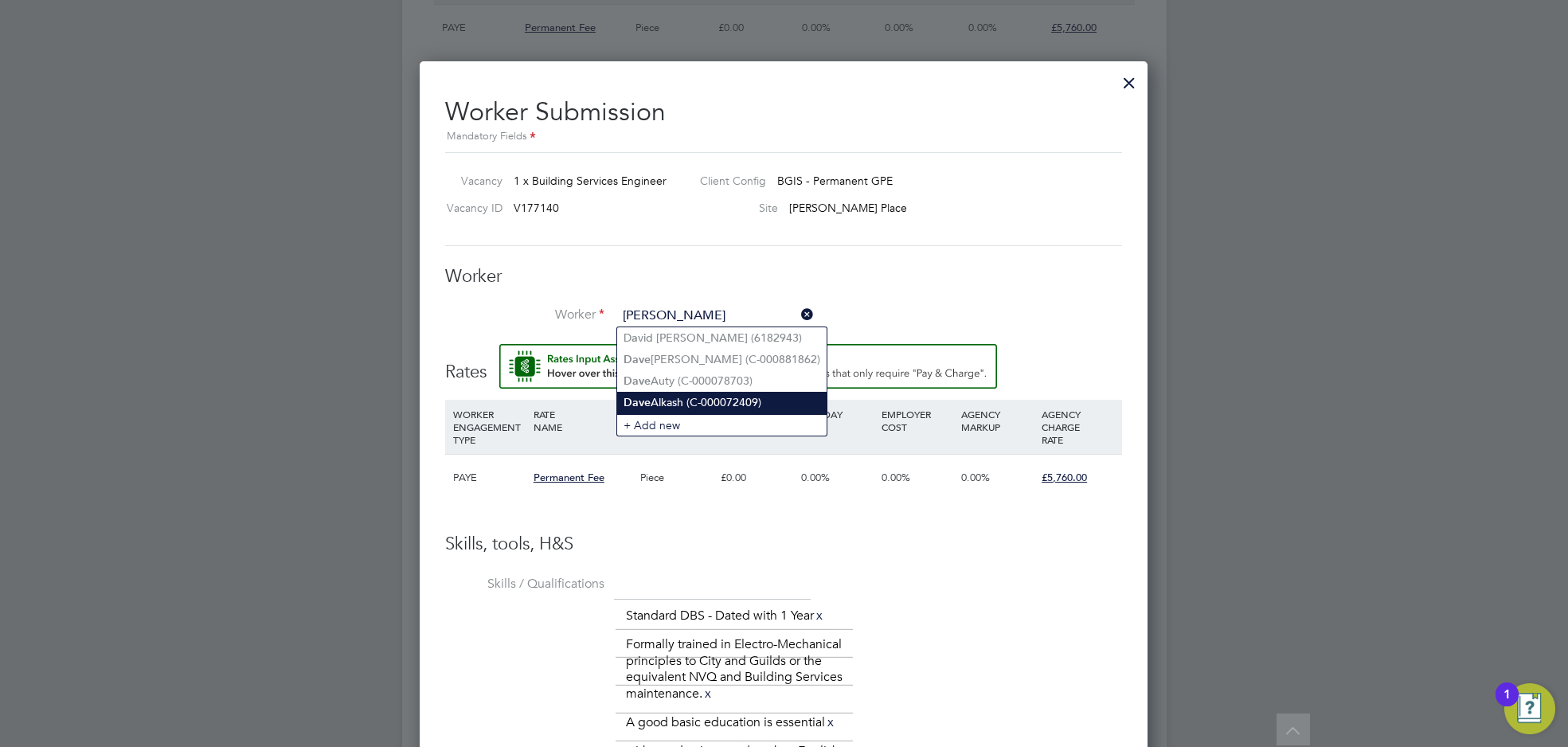
type input "[PERSON_NAME] [PERSON_NAME] (C-000072409)"
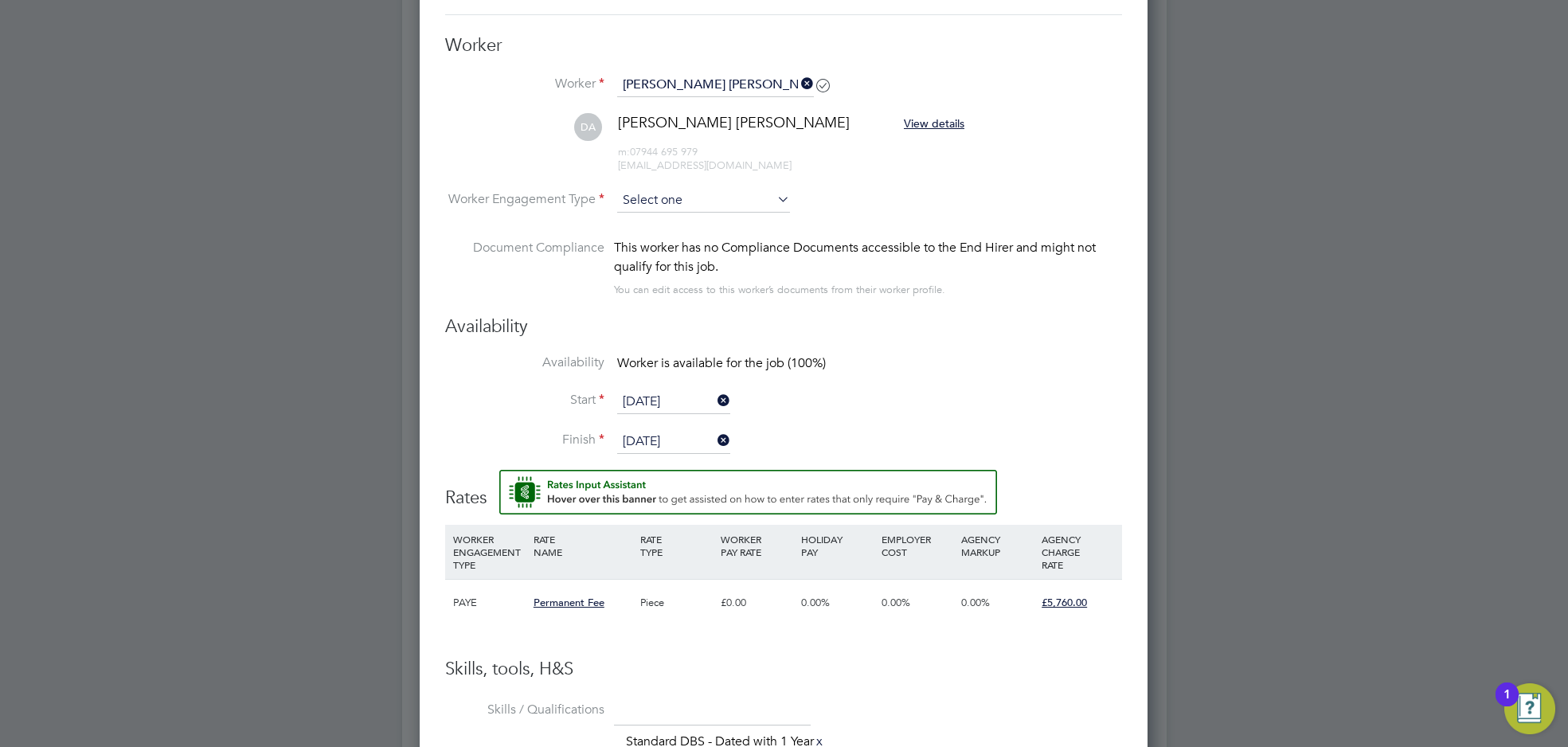
click at [705, 206] on input at bounding box center [704, 200] width 173 height 24
click at [688, 241] on li "PAYE" at bounding box center [704, 242] width 174 height 21
type input "PAYE"
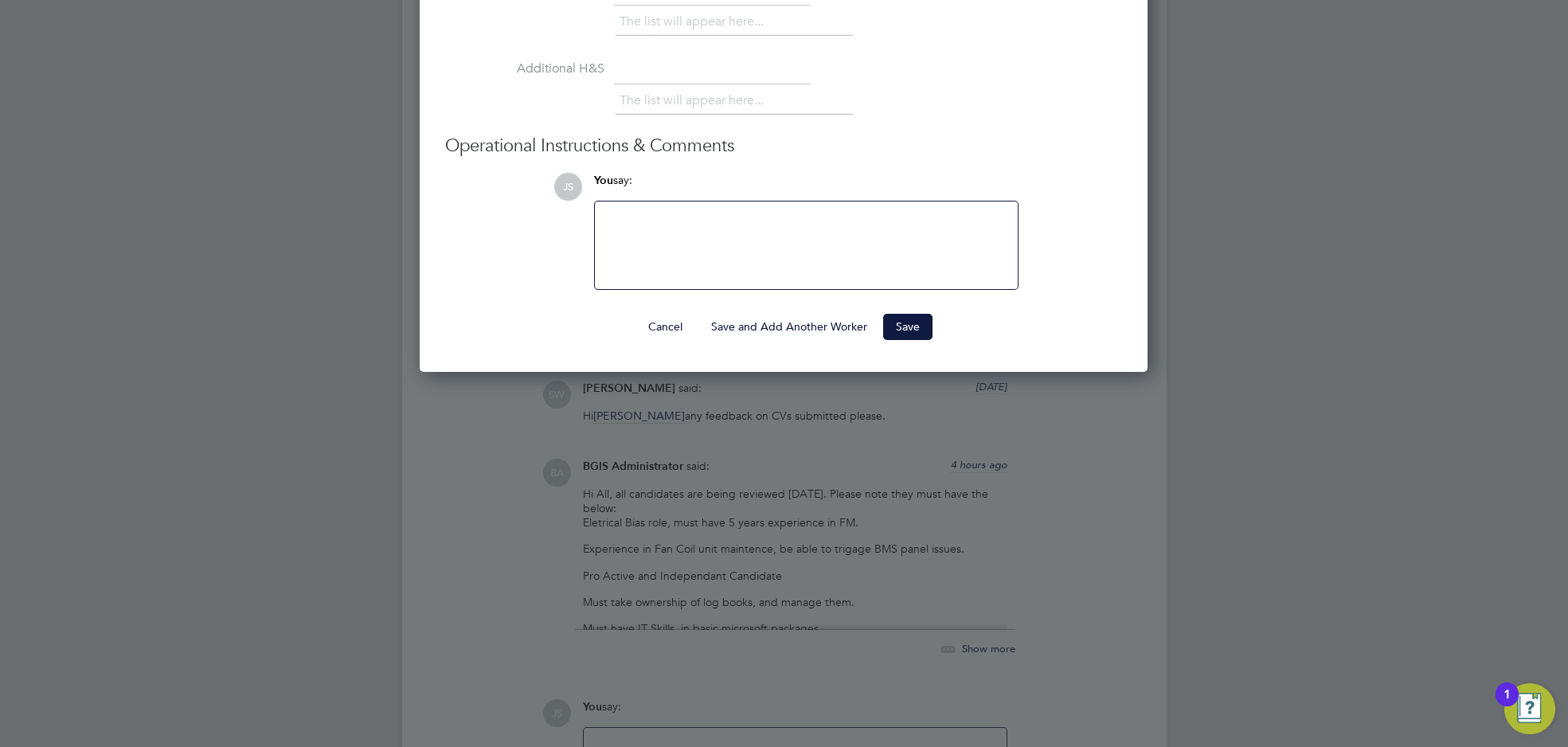
click at [917, 321] on button "Save" at bounding box center [908, 327] width 50 height 26
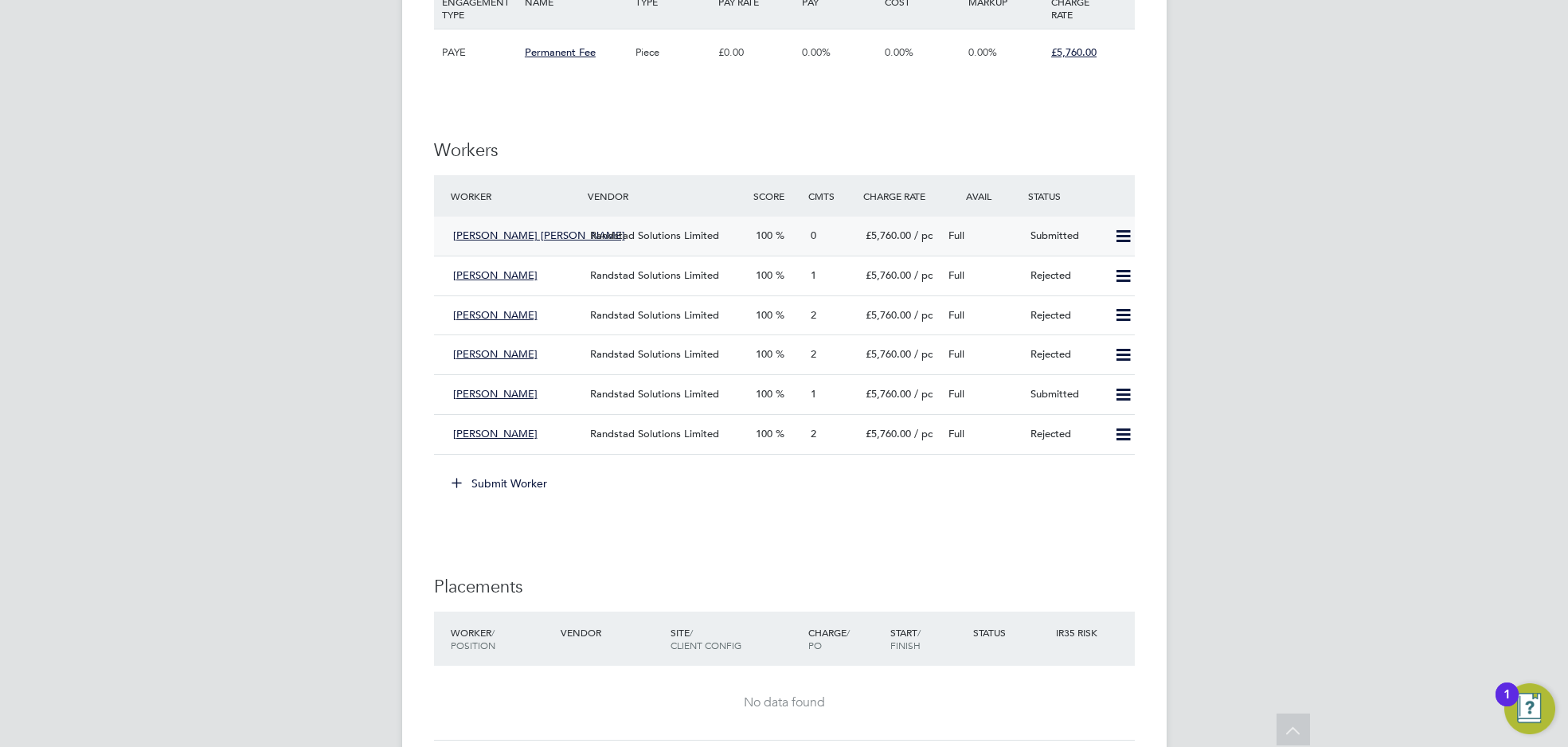
click at [566, 237] on div "[PERSON_NAME] [PERSON_NAME]" at bounding box center [515, 236] width 138 height 27
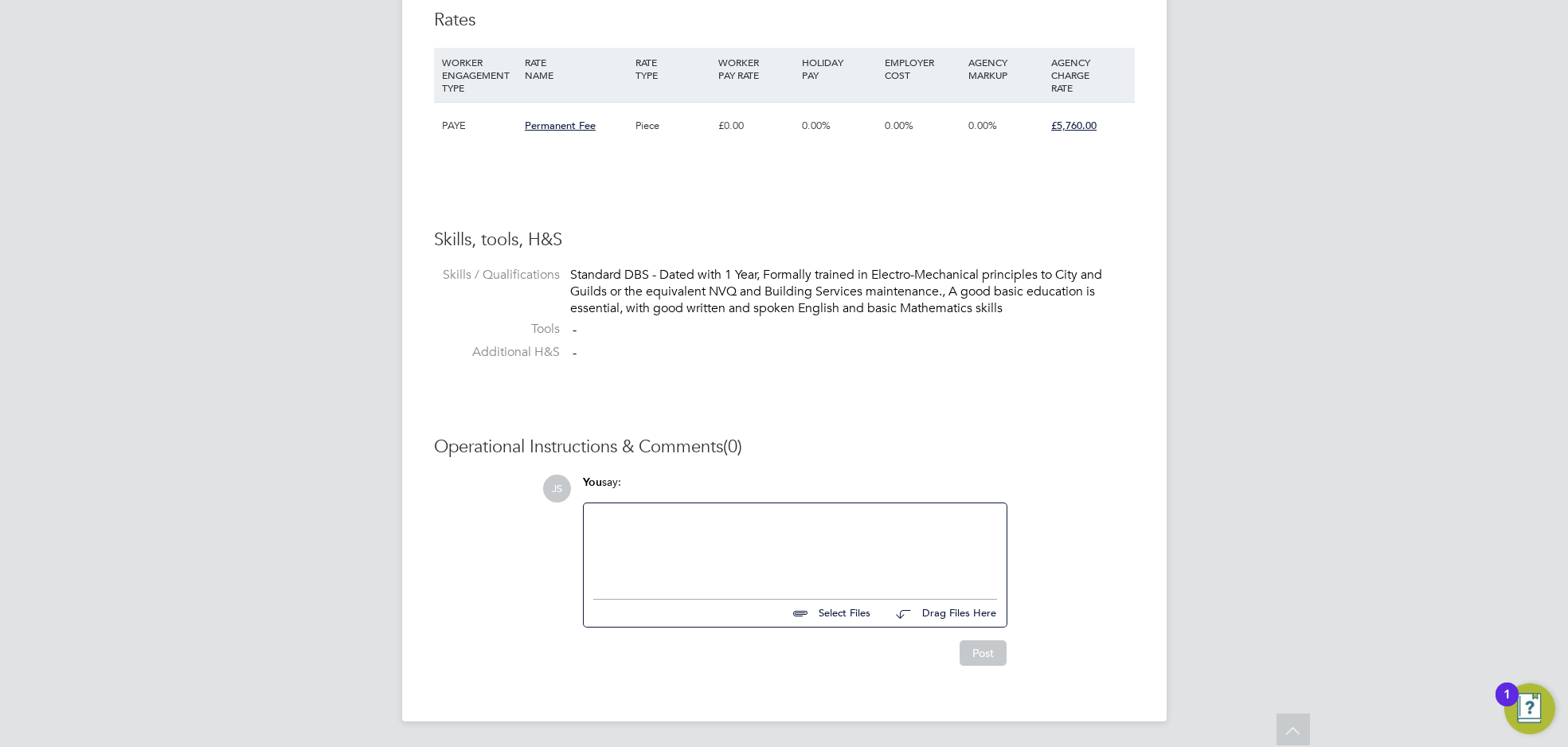
click at [839, 612] on input "file" at bounding box center [877, 611] width 239 height 22
type input "C:\fakepath\[PERSON_NAME] - Formatted Resume (1).docx"
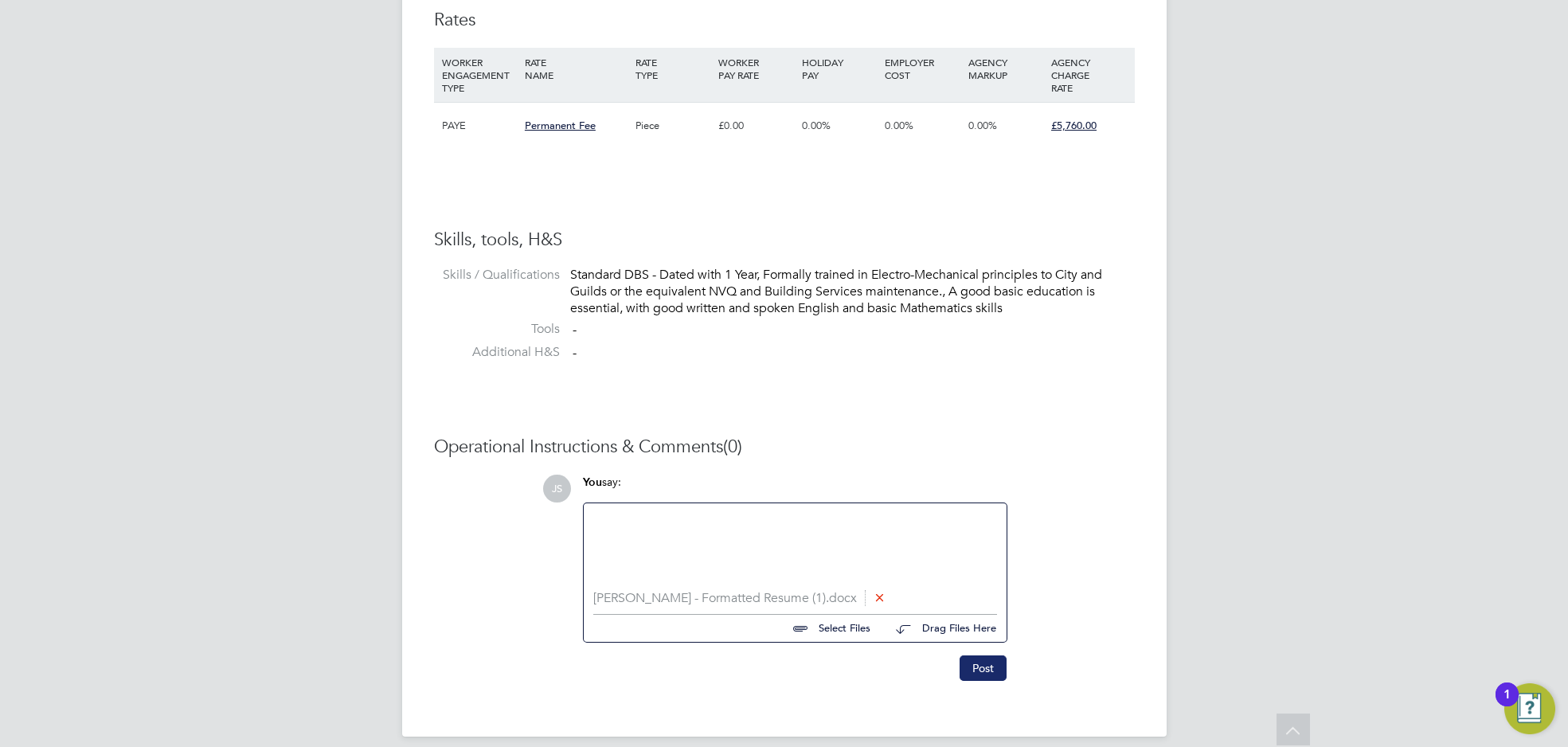
click at [964, 667] on button "Post" at bounding box center [983, 669] width 47 height 26
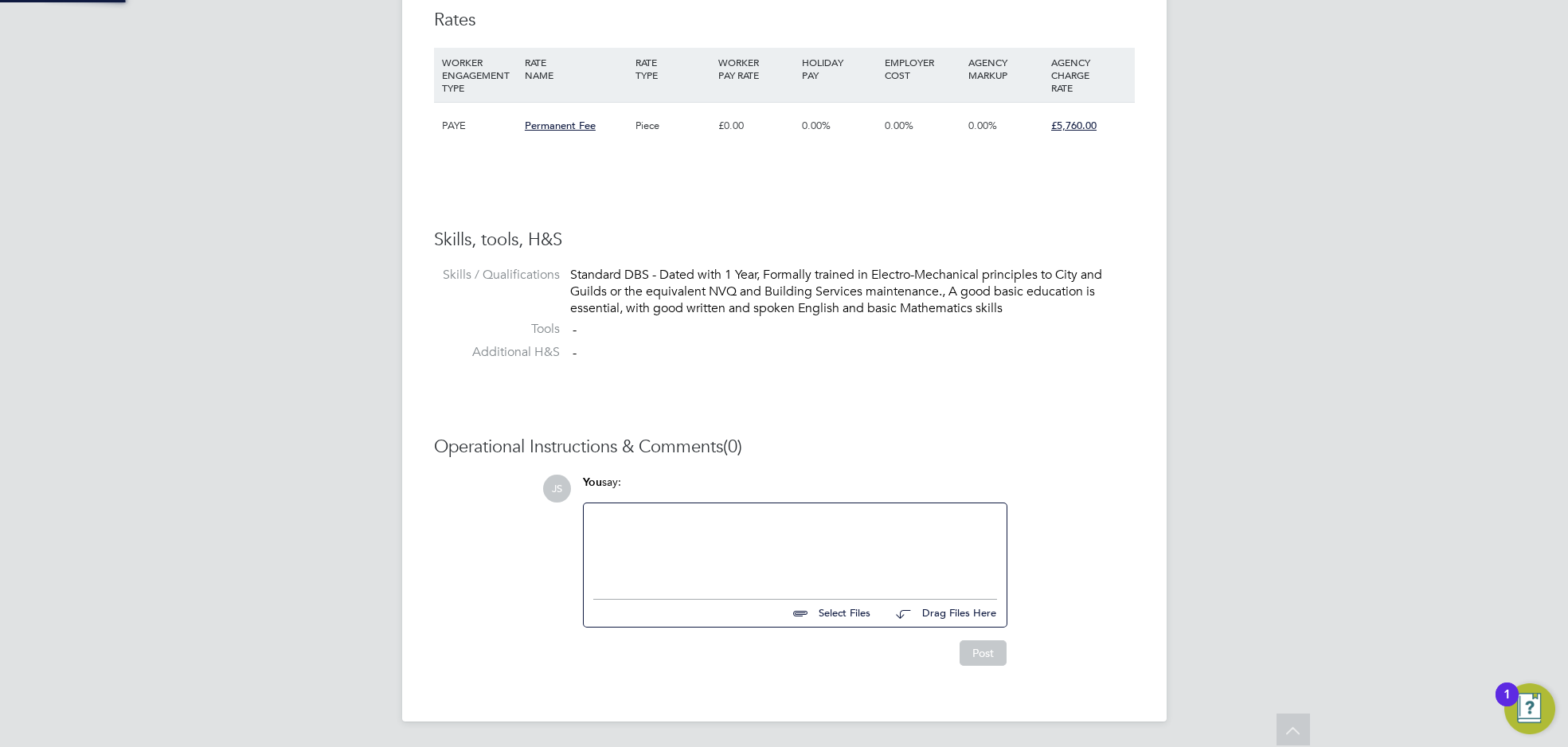
click at [1533, 704] on img "Open Resource Center, 1 new notification" at bounding box center [1529, 708] width 51 height 51
